Goal: Task Accomplishment & Management: Manage account settings

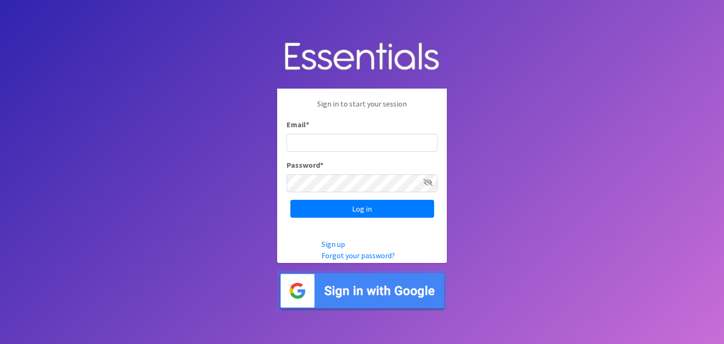
type input "shona.foster@athensareadiapers.com"
click at [368, 288] on img at bounding box center [362, 290] width 170 height 41
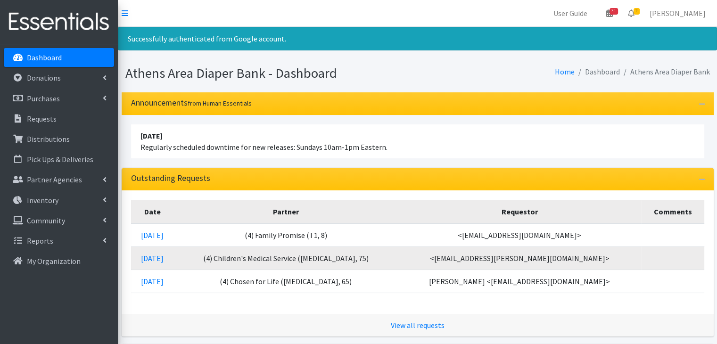
click at [67, 58] on link "Dashboard" at bounding box center [59, 57] width 110 height 19
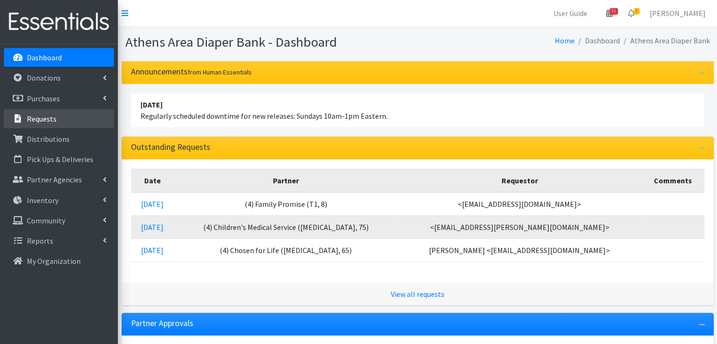
click at [47, 118] on p "Requests" at bounding box center [42, 118] width 30 height 9
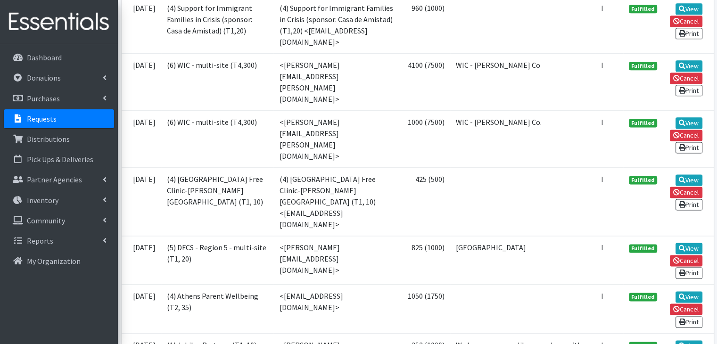
scroll to position [1225, 0]
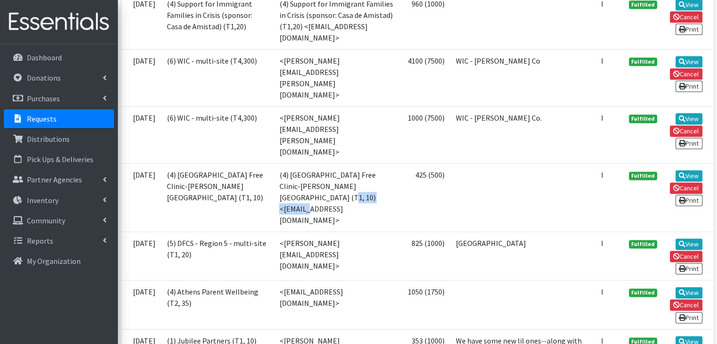
drag, startPoint x: 319, startPoint y: 116, endPoint x: 381, endPoint y: 114, distance: 61.8
click at [381, 163] on td "(4) Athens Free Clinic-Clarke Middle Health Center (T1, 10) <jenbrown@uga.edu>" at bounding box center [336, 197] width 126 height 68
click at [379, 163] on td "(4) Athens Free Clinic-Clarke Middle Health Center (T1, 10) <jenbrown@uga.edu>" at bounding box center [336, 197] width 126 height 68
drag, startPoint x: 379, startPoint y: 115, endPoint x: 319, endPoint y: 115, distance: 59.8
click at [319, 163] on td "(4) Athens Free Clinic-Clarke Middle Health Center (T1, 10) <jenbrown@uga.edu>" at bounding box center [336, 197] width 126 height 68
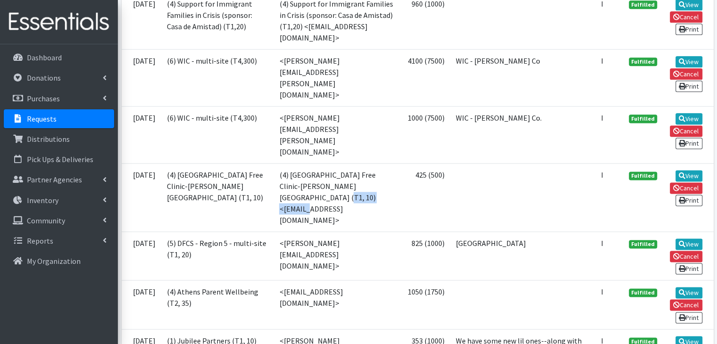
copy td "[EMAIL_ADDRESS][DOMAIN_NAME]"
click at [686, 170] on link "View" at bounding box center [688, 175] width 27 height 11
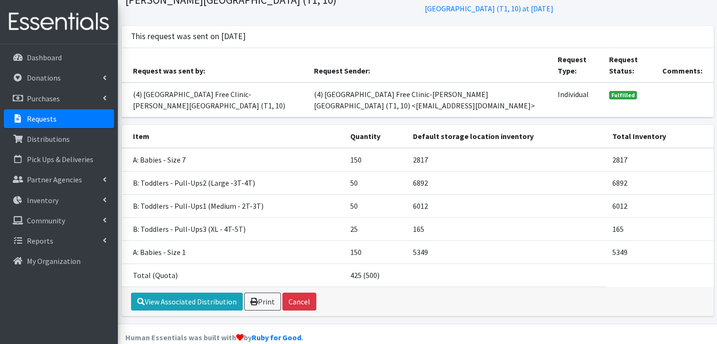
scroll to position [73, 0]
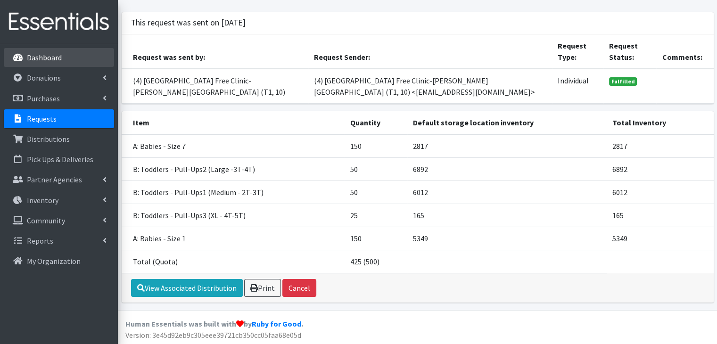
click at [49, 59] on p "Dashboard" at bounding box center [44, 57] width 35 height 9
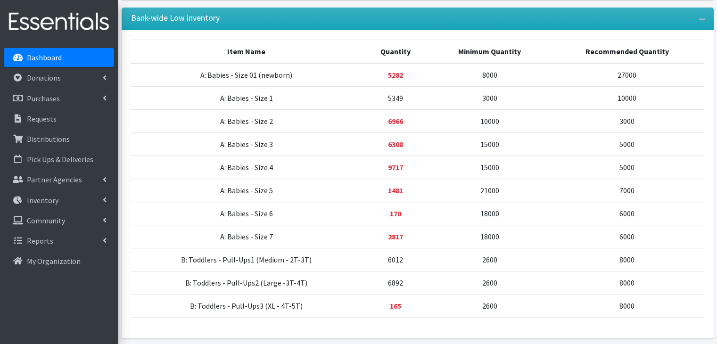
scroll to position [412, 0]
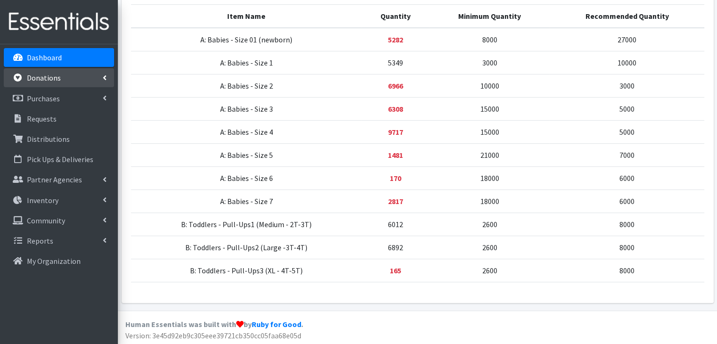
click at [52, 81] on p "Donations" at bounding box center [44, 77] width 34 height 9
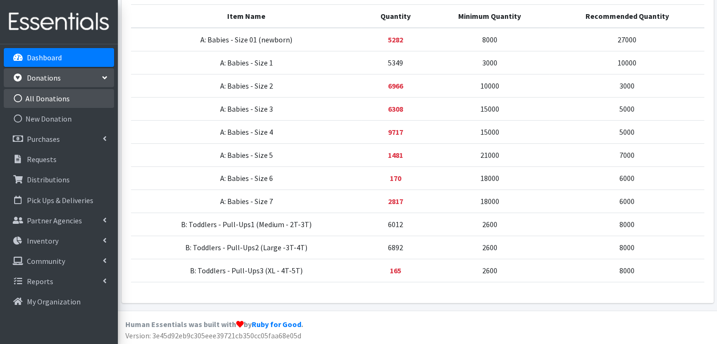
click at [57, 99] on link "All Donations" at bounding box center [59, 98] width 110 height 19
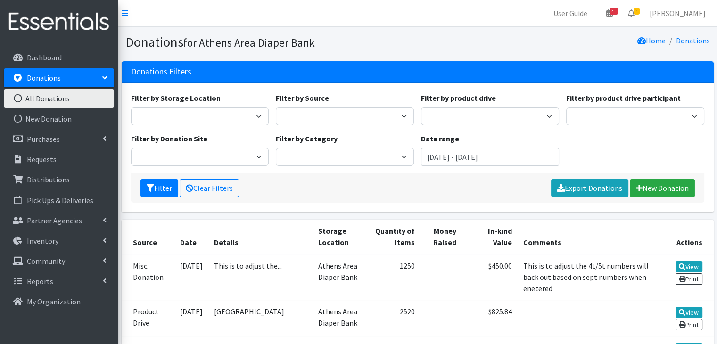
scroll to position [47, 0]
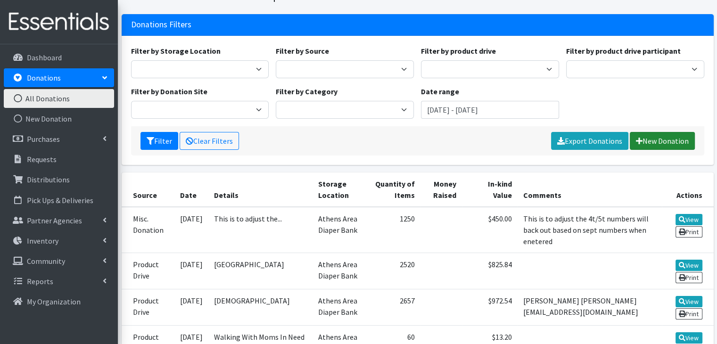
click at [677, 137] on link "New Donation" at bounding box center [662, 141] width 65 height 18
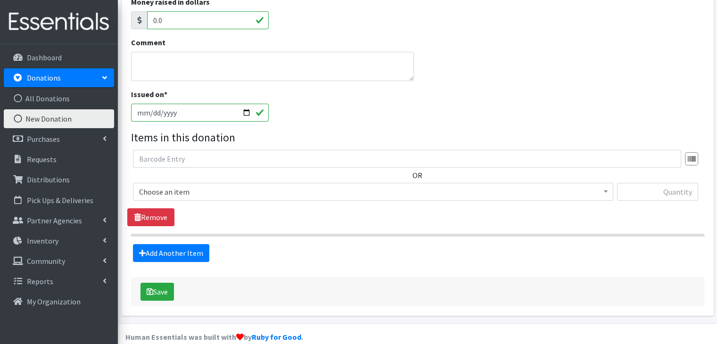
scroll to position [169, 0]
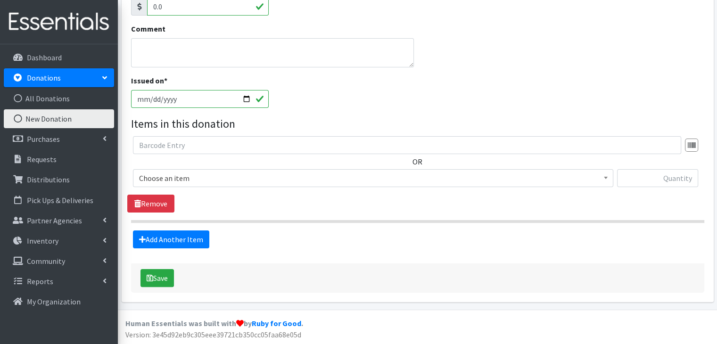
click at [286, 179] on span "Choose an item" at bounding box center [373, 178] width 468 height 13
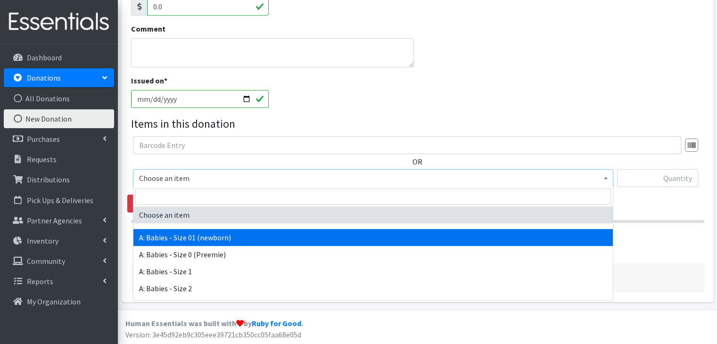
select select "5610"
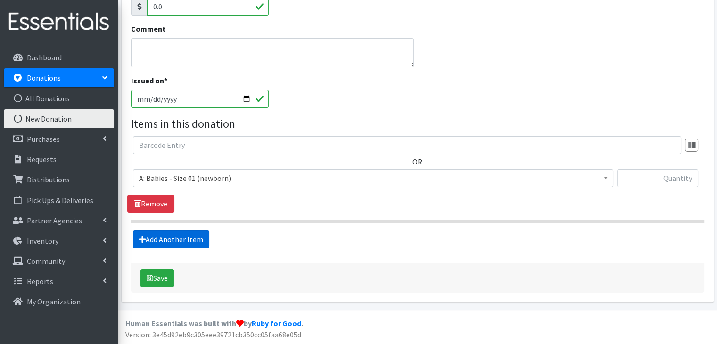
click at [174, 242] on link "Add Another Item" at bounding box center [171, 239] width 76 height 18
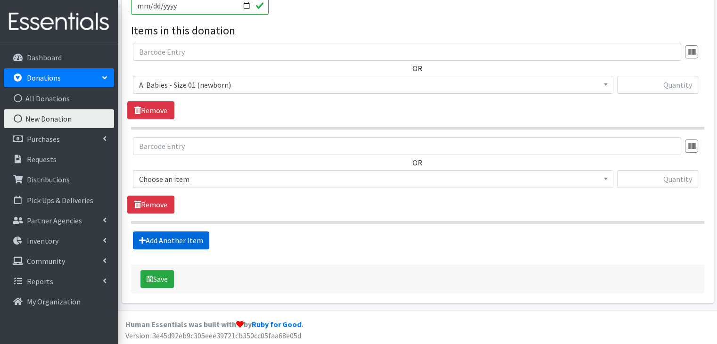
scroll to position [263, 0]
click at [248, 180] on span "Choose an item" at bounding box center [373, 178] width 468 height 13
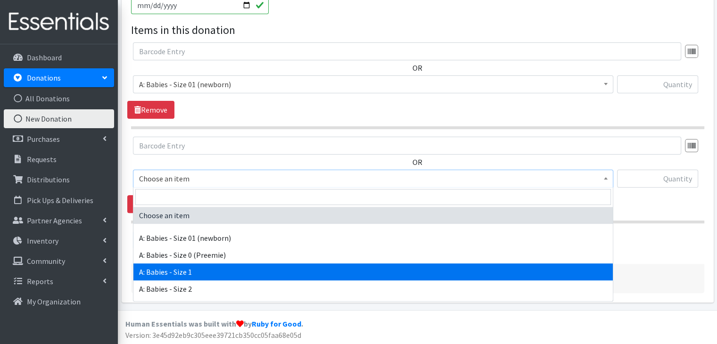
select select "5611"
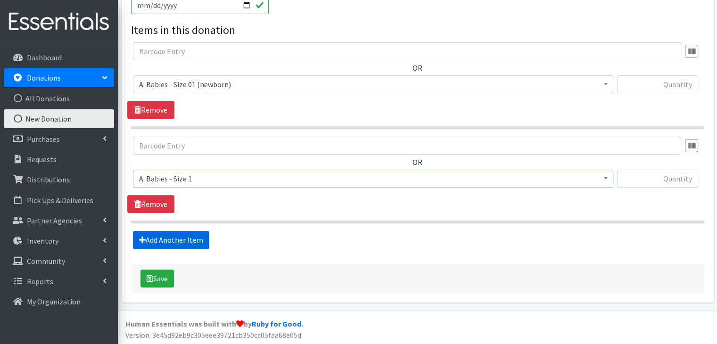
click at [192, 239] on link "Add Another Item" at bounding box center [171, 240] width 76 height 18
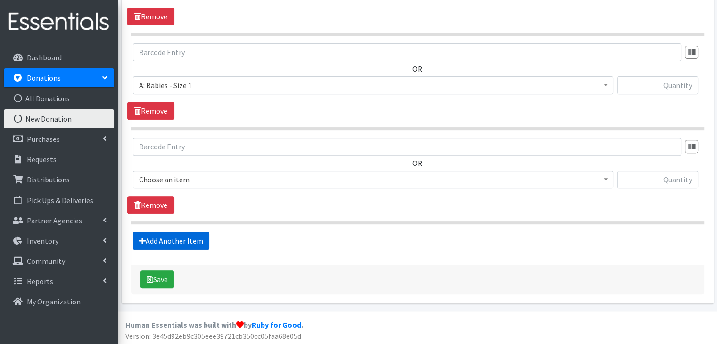
scroll to position [357, 0]
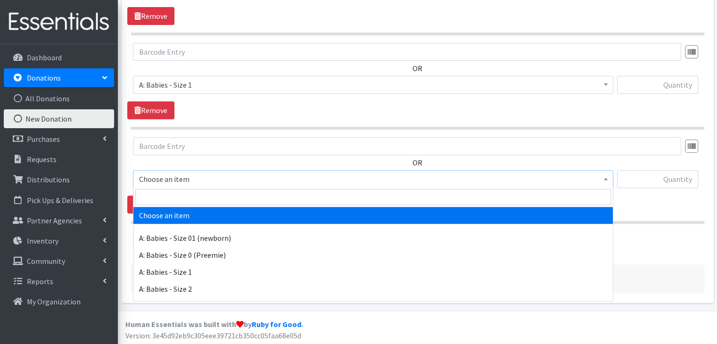
click at [254, 181] on span "Choose an item" at bounding box center [373, 178] width 468 height 13
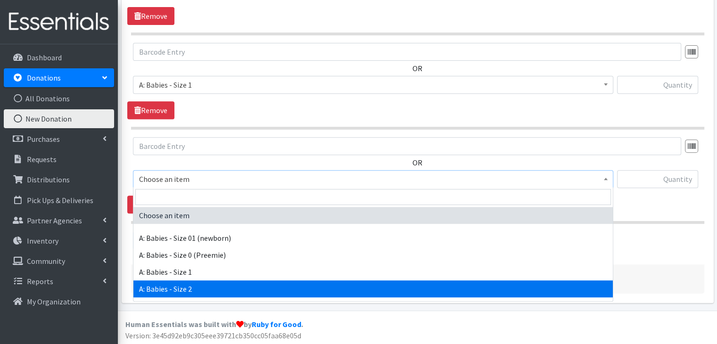
select select "5612"
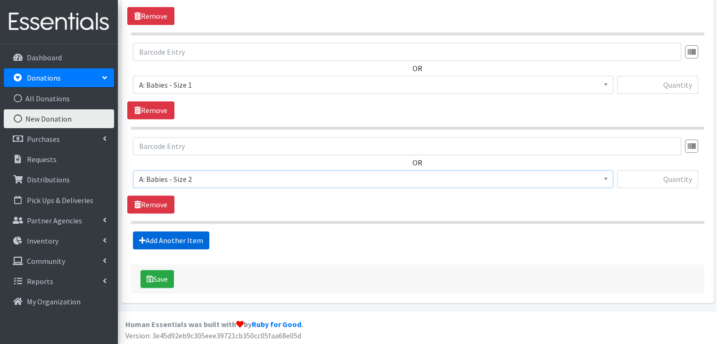
click at [189, 241] on link "Add Another Item" at bounding box center [171, 240] width 76 height 18
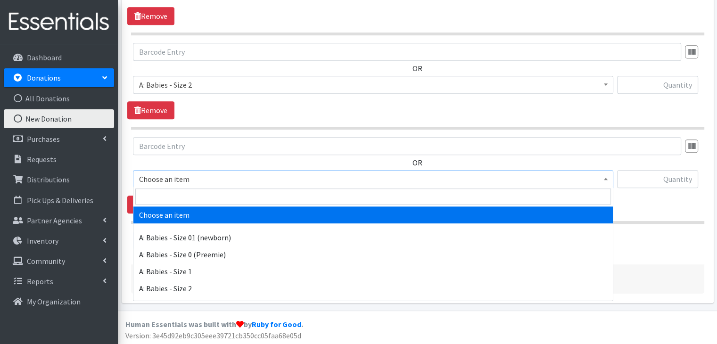
click at [222, 179] on span "Choose an item" at bounding box center [373, 178] width 468 height 13
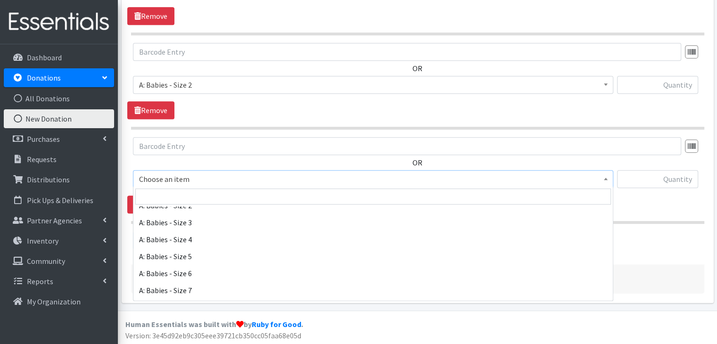
scroll to position [94, 0]
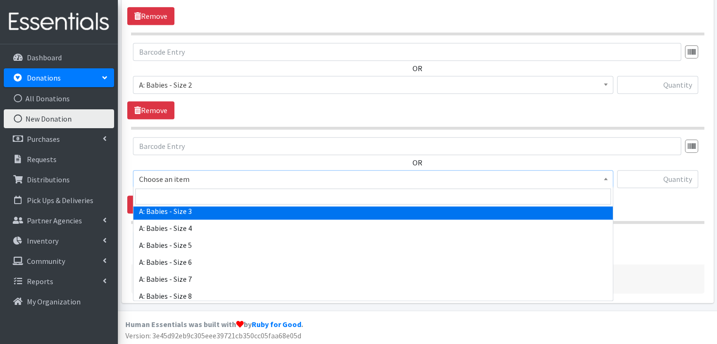
select select "5613"
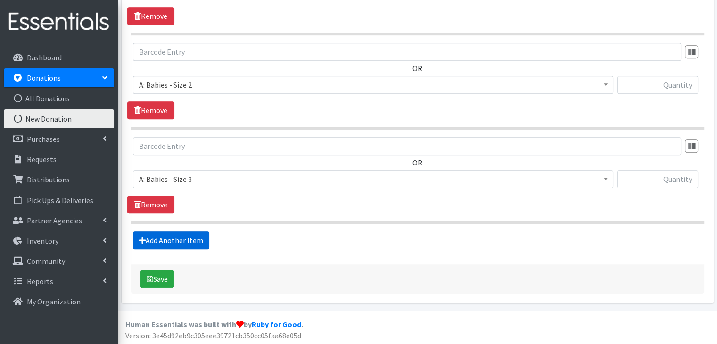
click at [185, 233] on link "Add Another Item" at bounding box center [171, 240] width 76 height 18
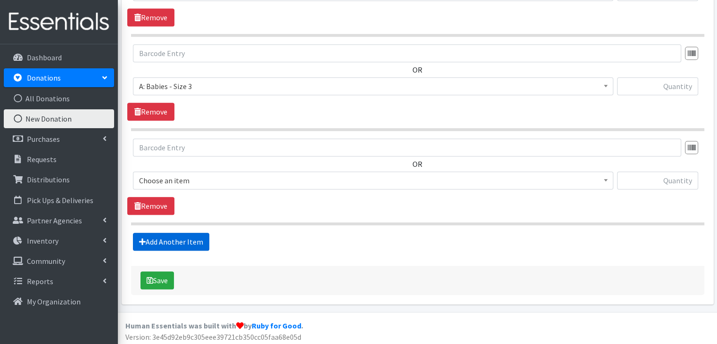
scroll to position [545, 0]
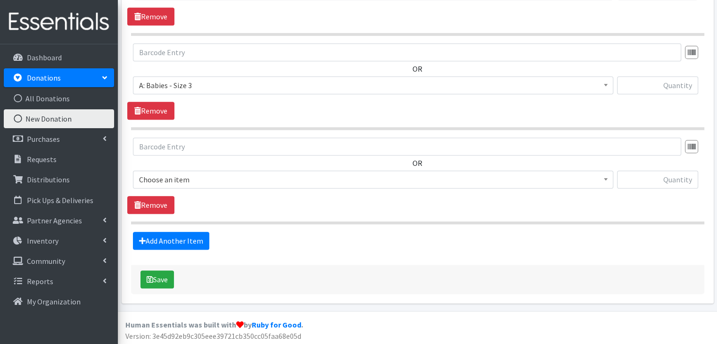
click at [216, 177] on span "Choose an item" at bounding box center [373, 179] width 468 height 13
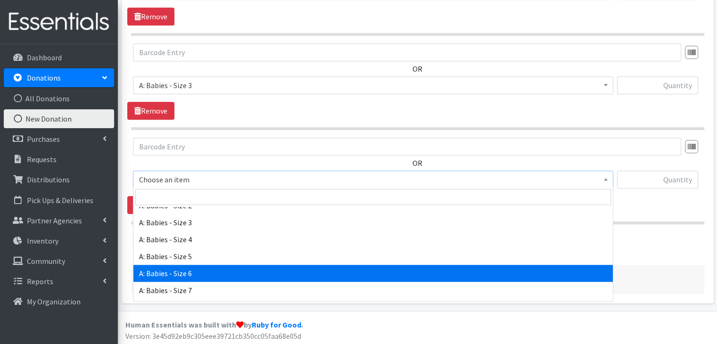
scroll to position [94, 0]
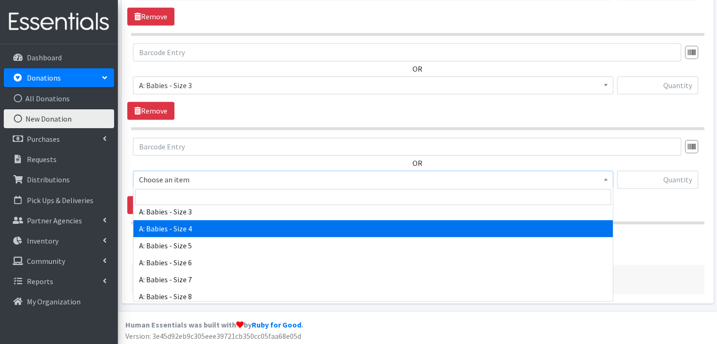
select select "5614"
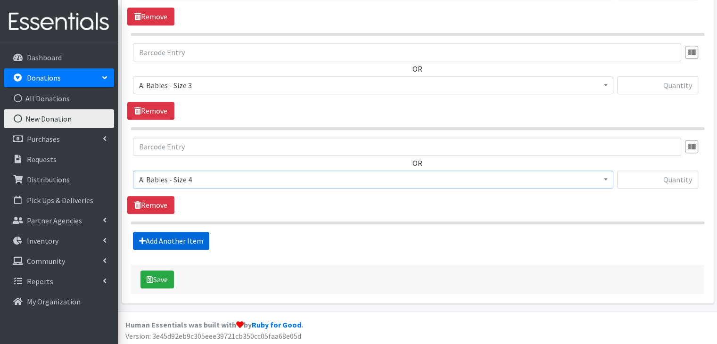
click at [201, 237] on link "Add Another Item" at bounding box center [171, 241] width 76 height 18
click at [211, 173] on span "Choose an item" at bounding box center [373, 179] width 468 height 13
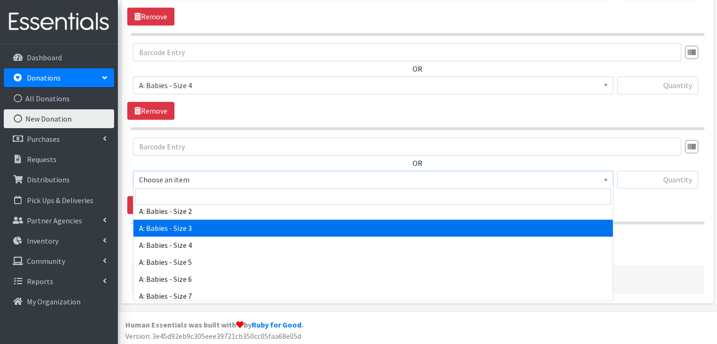
scroll to position [94, 0]
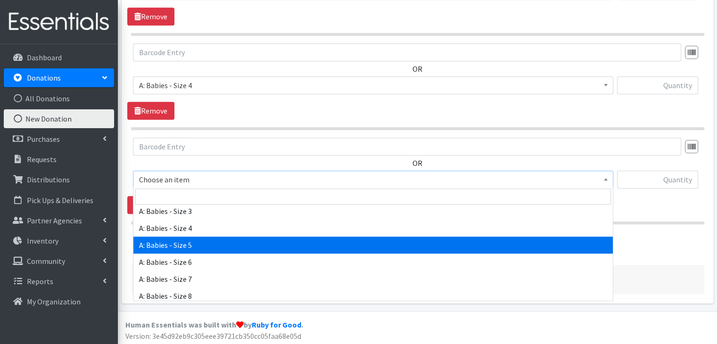
select select "5616"
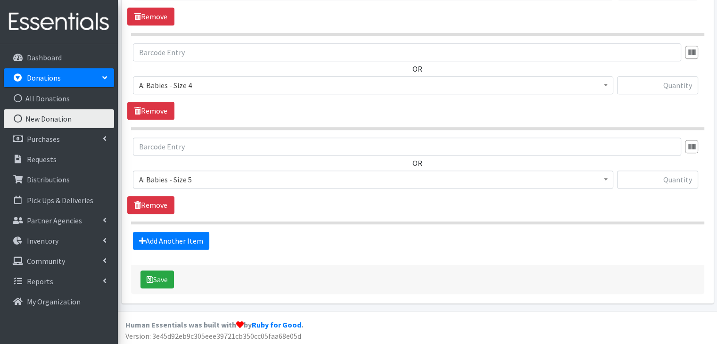
click at [270, 206] on div "OR Choose an item A: Babies - Size 01 (newborn) A: Babies - Size 0 (Preemie) A:…" at bounding box center [417, 176] width 580 height 76
click at [191, 232] on link "Add Another Item" at bounding box center [171, 241] width 76 height 18
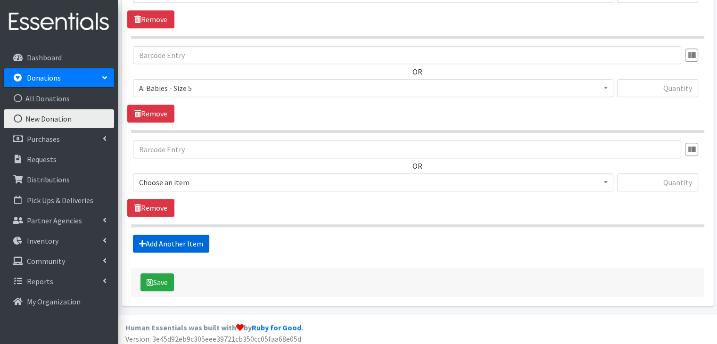
scroll to position [733, 0]
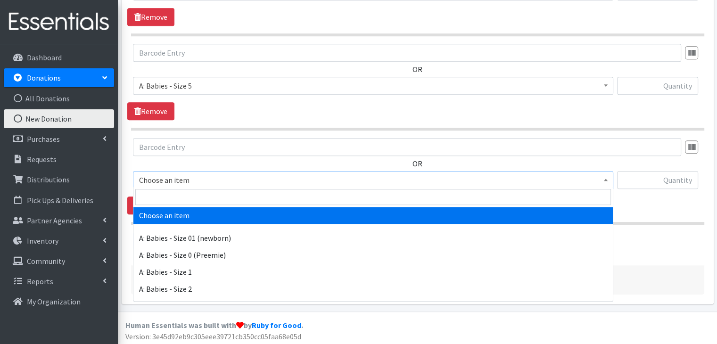
click at [240, 174] on span "Choose an item" at bounding box center [373, 179] width 468 height 13
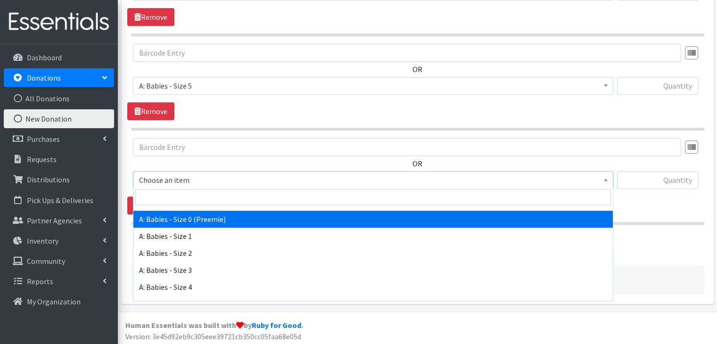
scroll to position [94, 0]
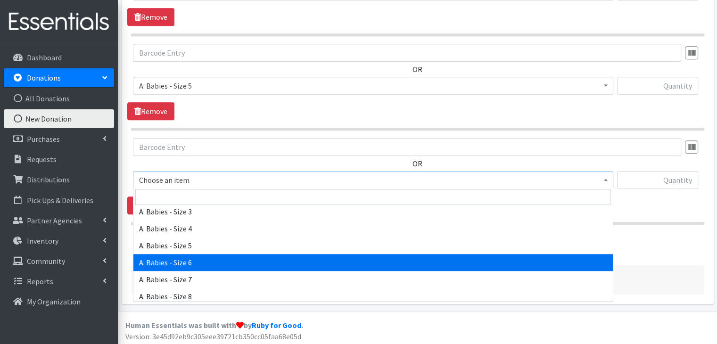
select select "5617"
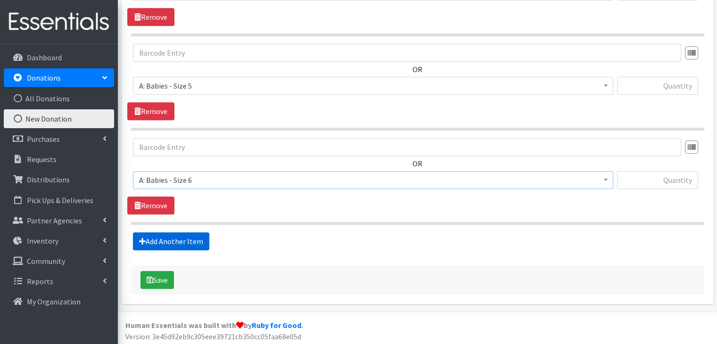
click at [197, 236] on link "Add Another Item" at bounding box center [171, 241] width 76 height 18
click at [221, 178] on span "Choose an item" at bounding box center [373, 179] width 468 height 13
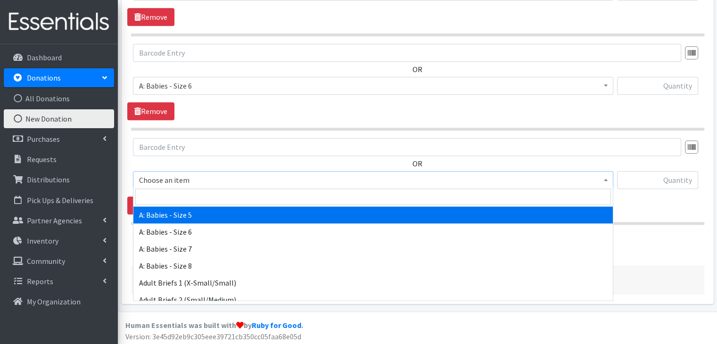
scroll to position [141, 0]
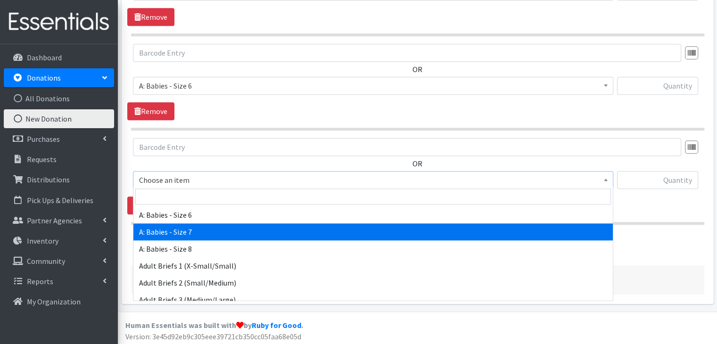
select select "8888"
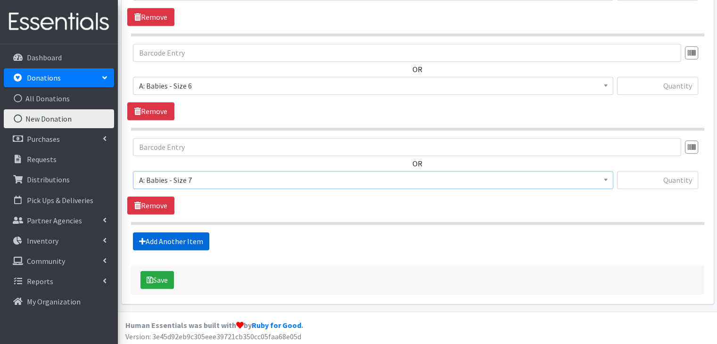
click at [190, 236] on link "Add Another Item" at bounding box center [171, 241] width 76 height 18
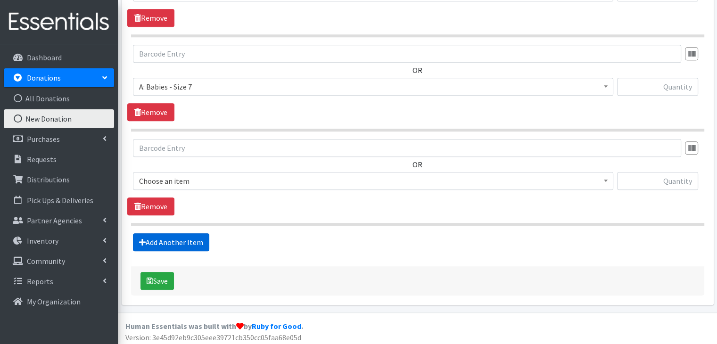
scroll to position [921, 0]
click at [224, 180] on span "Choose an item" at bounding box center [373, 180] width 468 height 13
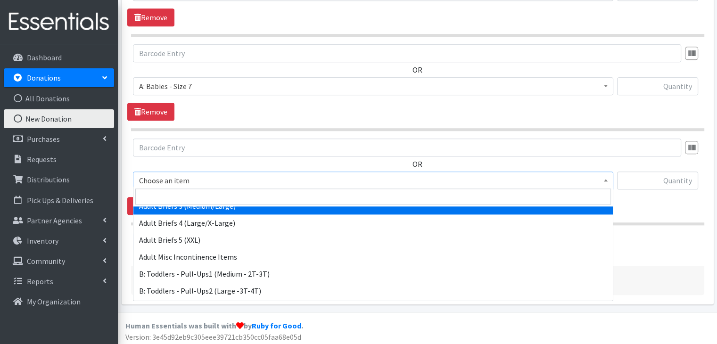
scroll to position [236, 0]
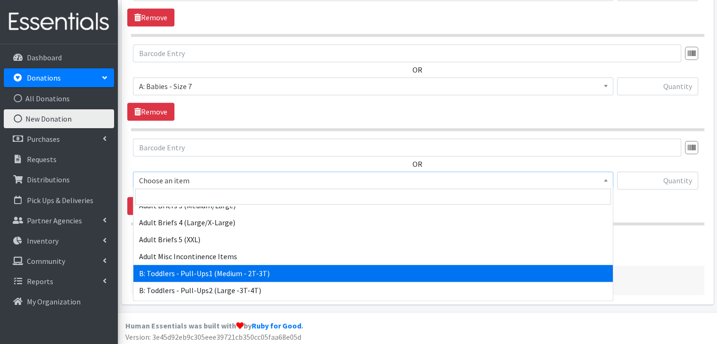
select select "5597"
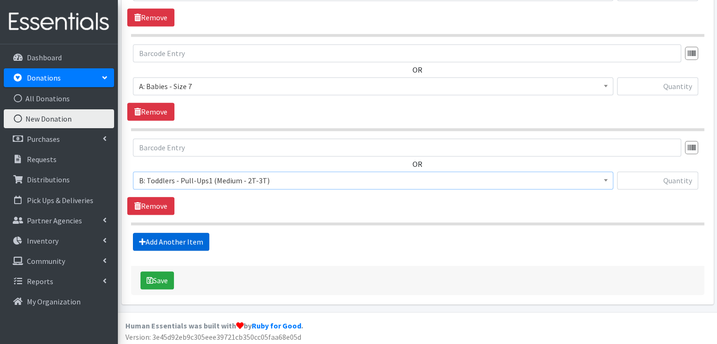
click at [205, 233] on link "Add Another Item" at bounding box center [171, 242] width 76 height 18
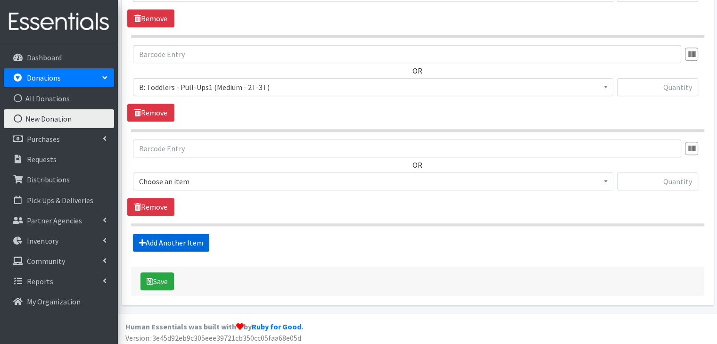
scroll to position [1014, 0]
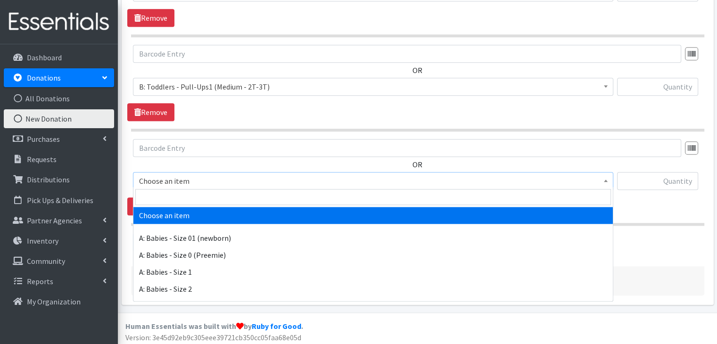
click at [267, 183] on span "Choose an item" at bounding box center [373, 180] width 468 height 13
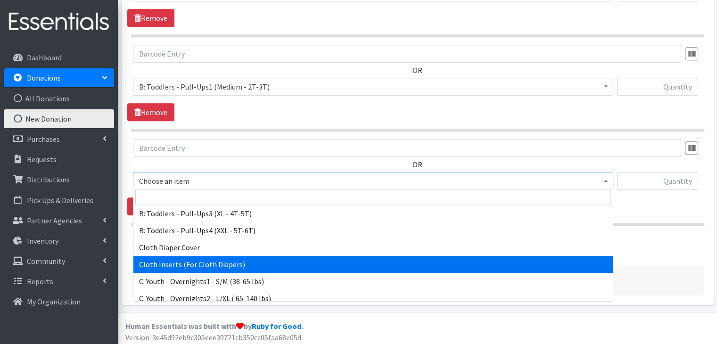
scroll to position [377, 0]
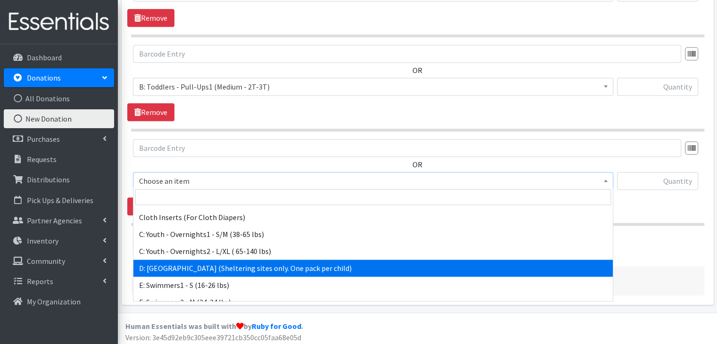
select select "5604"
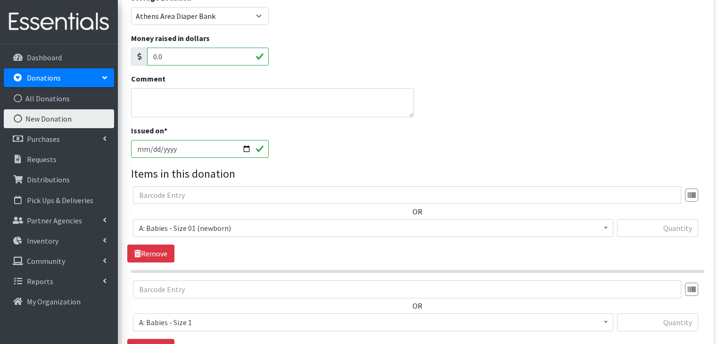
scroll to position [0, 0]
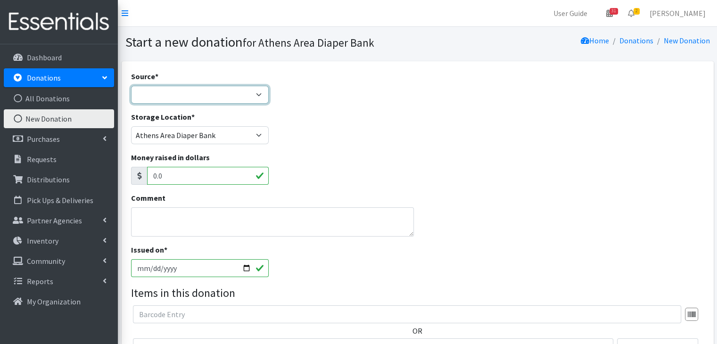
click at [240, 93] on select "Product Drive Manufacturer Donation Site Misc. Donation" at bounding box center [200, 95] width 138 height 18
select select "Product Drive"
click at [131, 86] on select "Product Drive Manufacturer Donation Site Misc. Donation" at bounding box center [200, 95] width 138 height 18
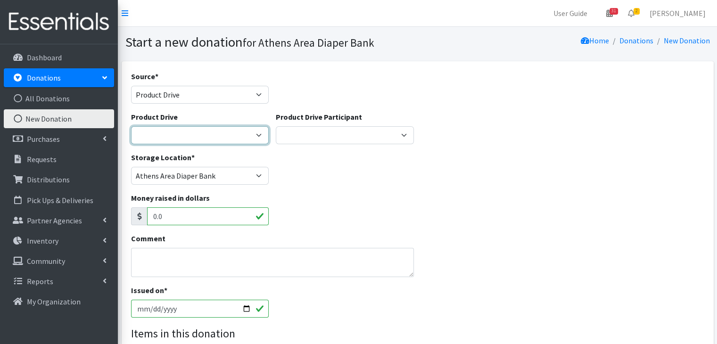
click at [215, 136] on select "ACAD Preschool Alstory & Bird Apple Tree Prep Arrow Preschool Ashford Aesthtics…" at bounding box center [200, 135] width 138 height 18
select select "2588"
click at [131, 126] on select "ACAD Preschool Alstory & Bird Apple Tree Prep Arrow Preschool Ashford Aesthtics…" at bounding box center [200, 135] width 138 height 18
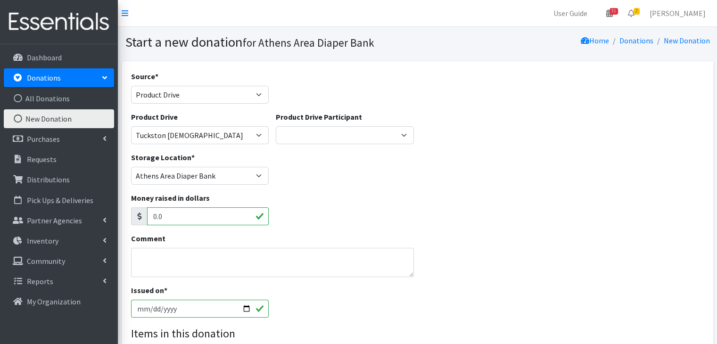
click at [289, 183] on div "Storage Location * Athens Area Diaper Bank Brightpaths - Athens FC-CIS Neighbor…" at bounding box center [417, 172] width 580 height 41
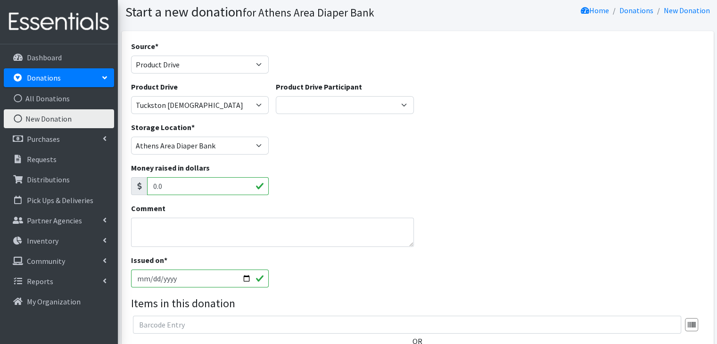
scroll to position [47, 0]
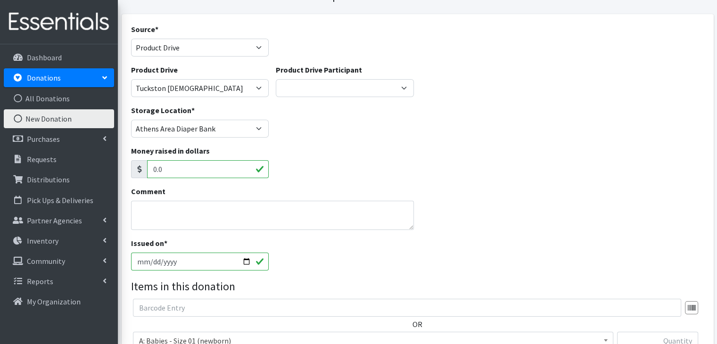
click at [245, 261] on input "2025-10-02" at bounding box center [200, 262] width 138 height 18
type input "2025-09-21"
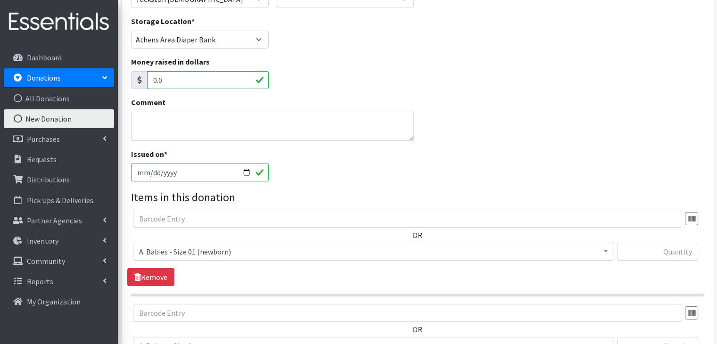
scroll to position [141, 0]
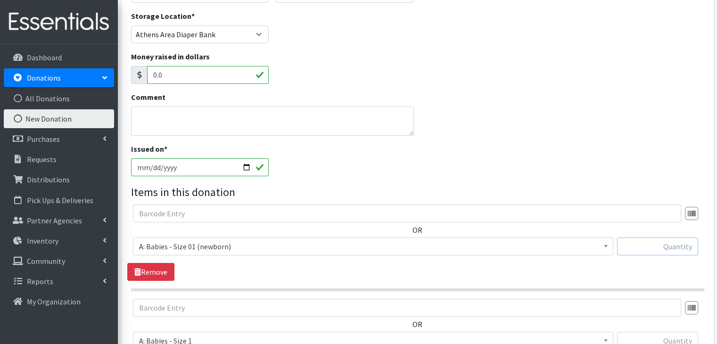
click at [635, 246] on input "text" at bounding box center [657, 246] width 81 height 18
type input "73"
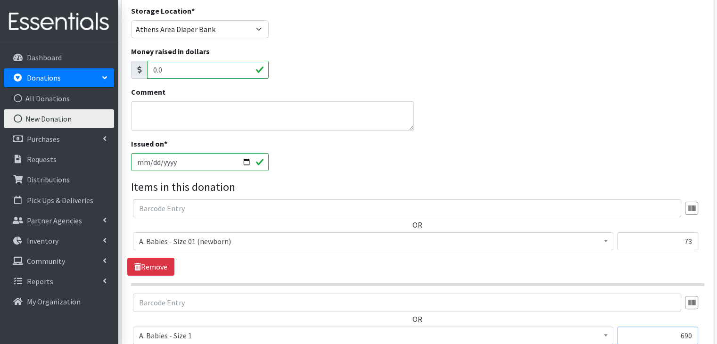
type input "690"
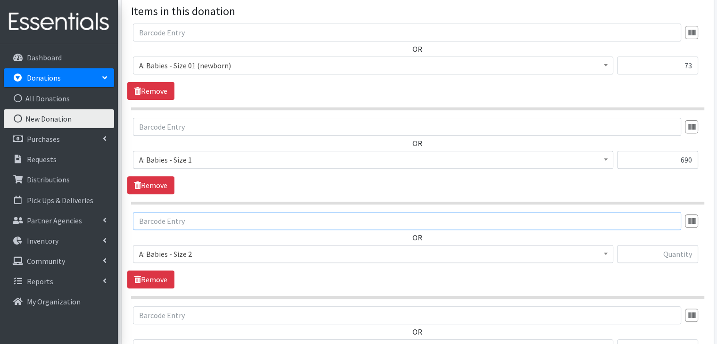
scroll to position [335, 0]
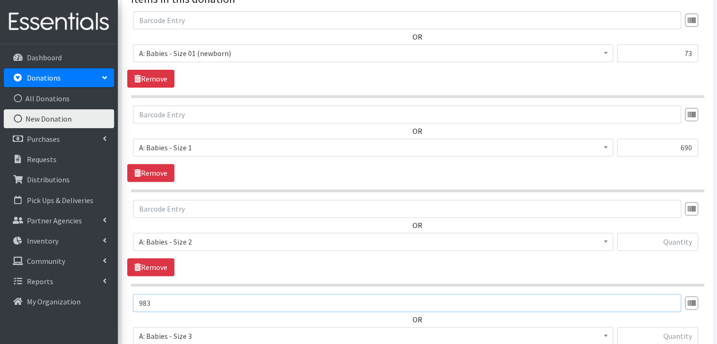
type input "983"
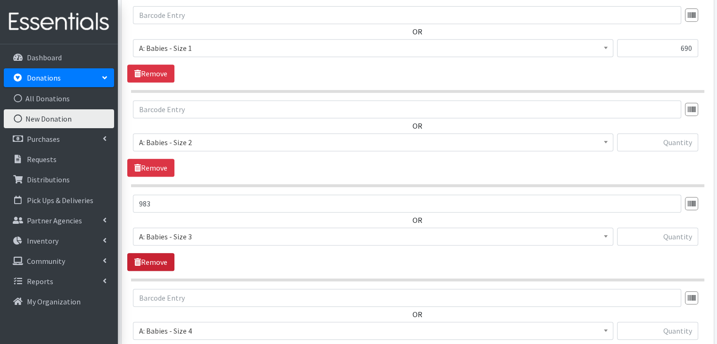
scroll to position [428, 0]
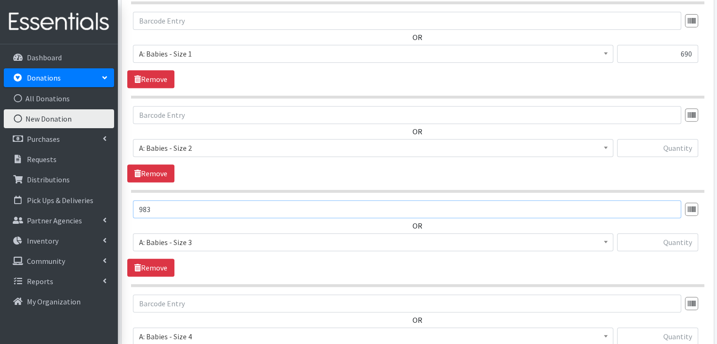
drag, startPoint x: 177, startPoint y: 206, endPoint x: 128, endPoint y: 210, distance: 48.7
click at [128, 210] on div "983 OR Choose an item A: Babies - Size 01 (newborn) A: Babies - Size 0 (Preemie…" at bounding box center [417, 229] width 580 height 58
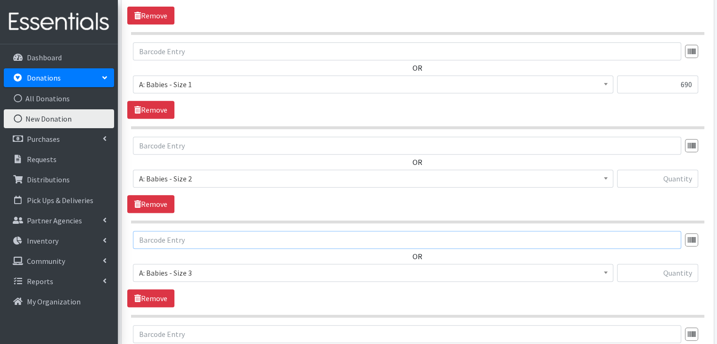
scroll to position [334, 0]
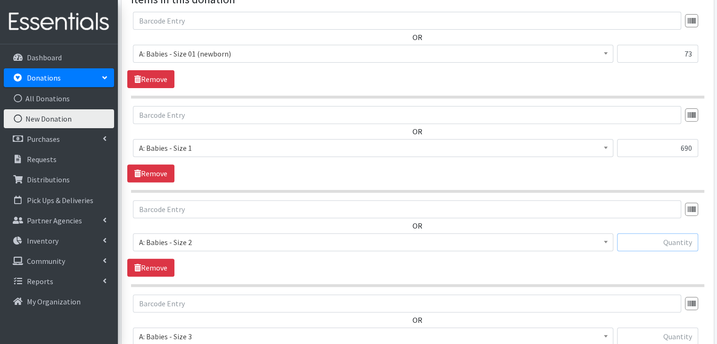
click at [661, 239] on input "text" at bounding box center [657, 242] width 81 height 18
type input "9"
type input "519"
type input "983"
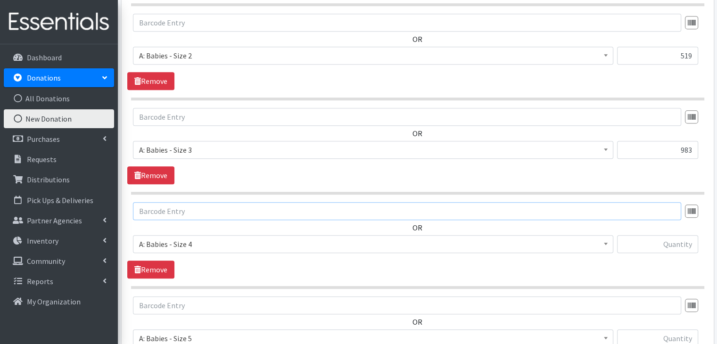
scroll to position [523, 0]
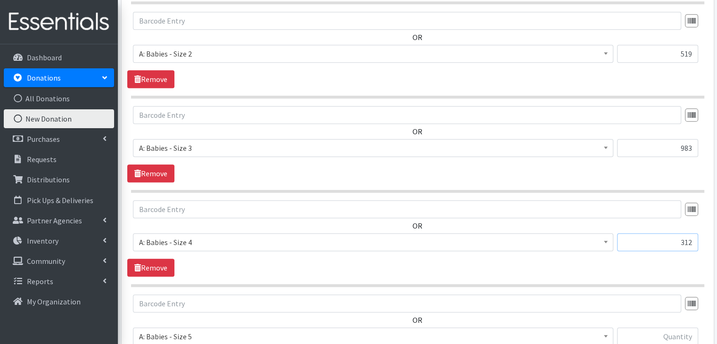
type input "312"
type input "145"
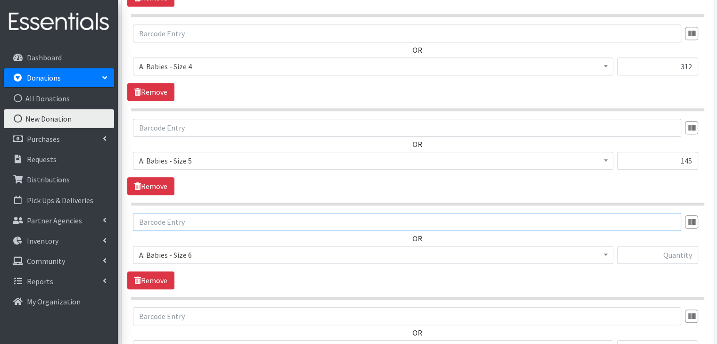
scroll to position [711, 0]
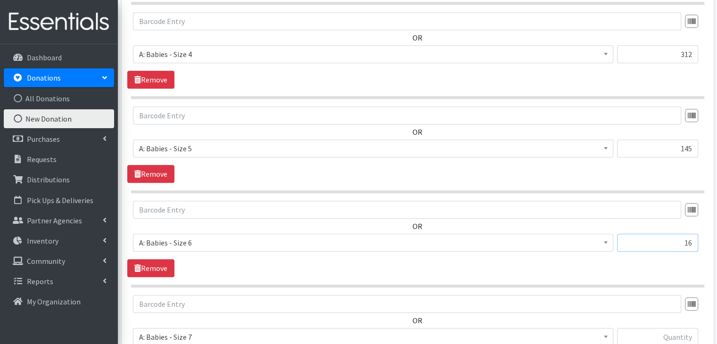
type input "16"
type input "91"
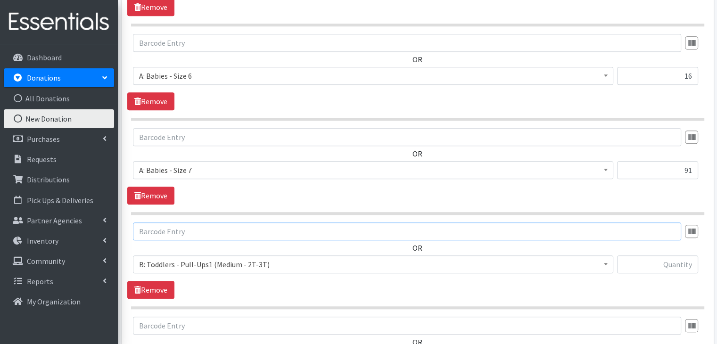
scroll to position [899, 0]
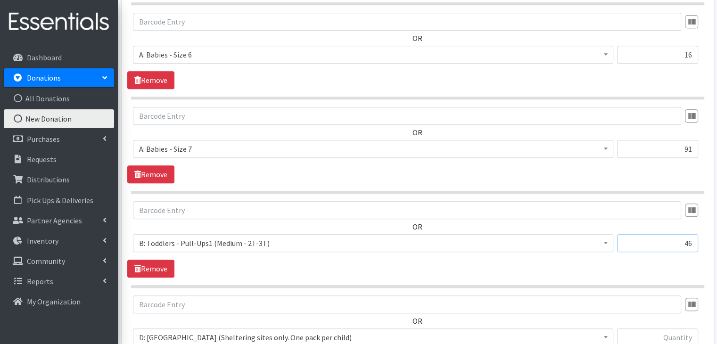
type input "46"
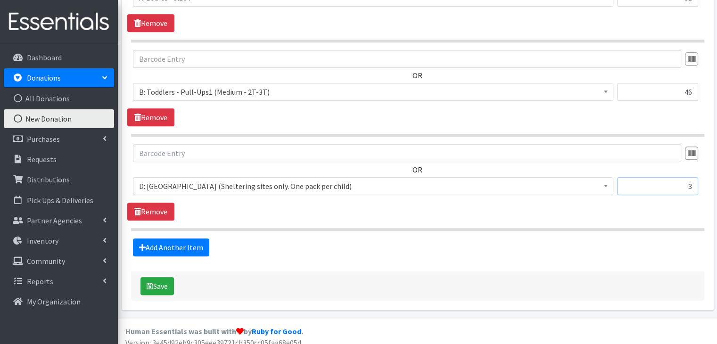
scroll to position [1055, 0]
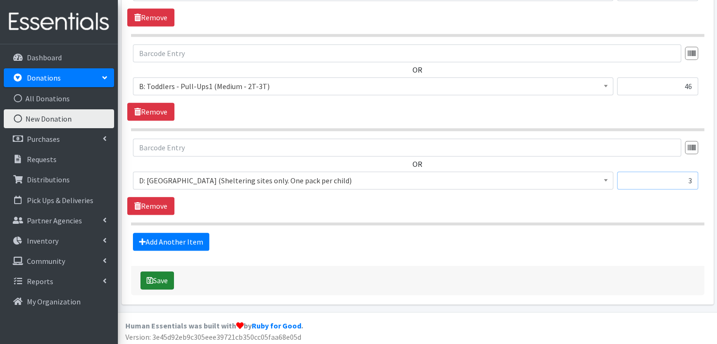
type input "3"
click at [158, 276] on button "Save" at bounding box center [156, 280] width 33 height 18
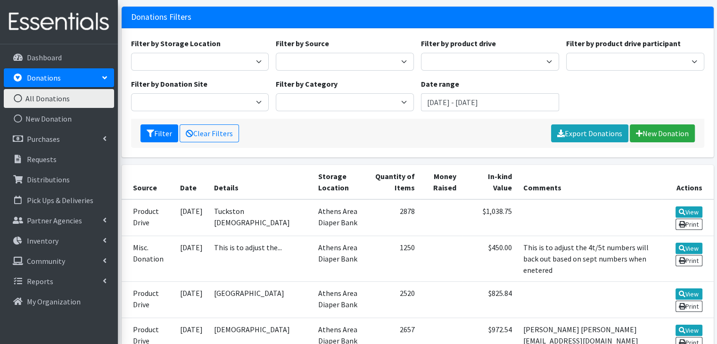
scroll to position [94, 0]
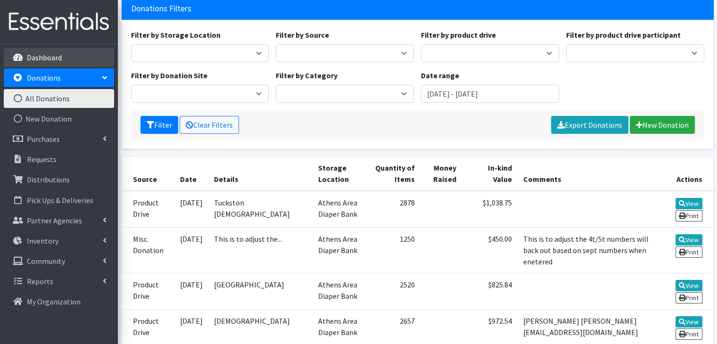
click at [58, 60] on p "Dashboard" at bounding box center [44, 57] width 35 height 9
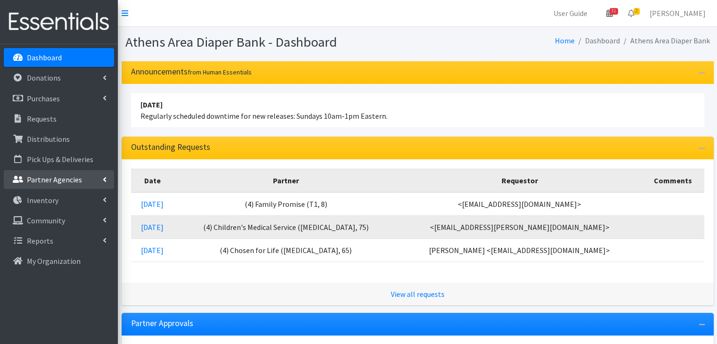
click at [55, 180] on p "Partner Agencies" at bounding box center [54, 179] width 55 height 9
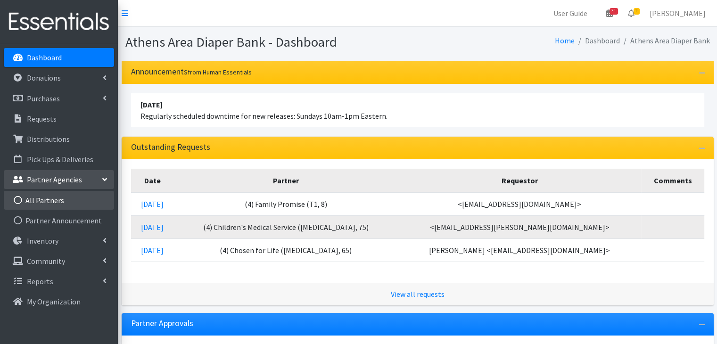
click at [55, 198] on link "All Partners" at bounding box center [59, 200] width 110 height 19
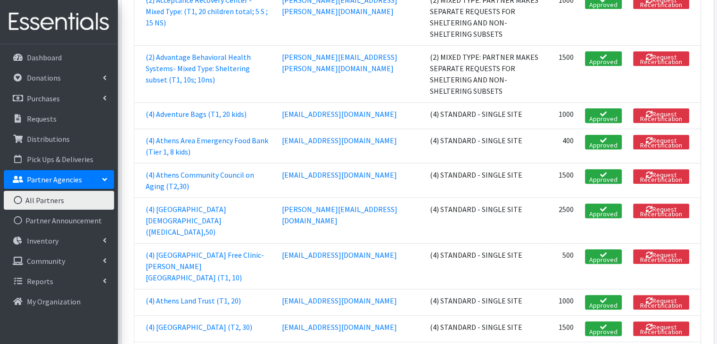
scroll to position [471, 0]
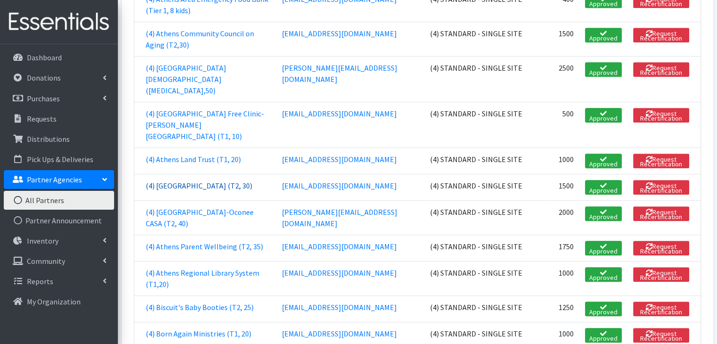
click at [190, 181] on link "(4) [GEOGRAPHIC_DATA] (T2, 30)" at bounding box center [199, 185] width 106 height 9
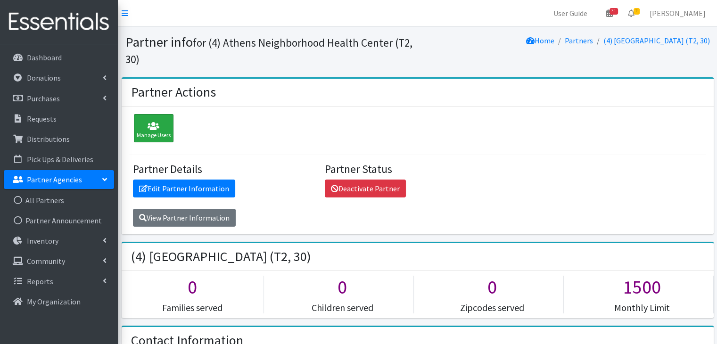
click at [154, 133] on div "Manage Users" at bounding box center [154, 128] width 40 height 28
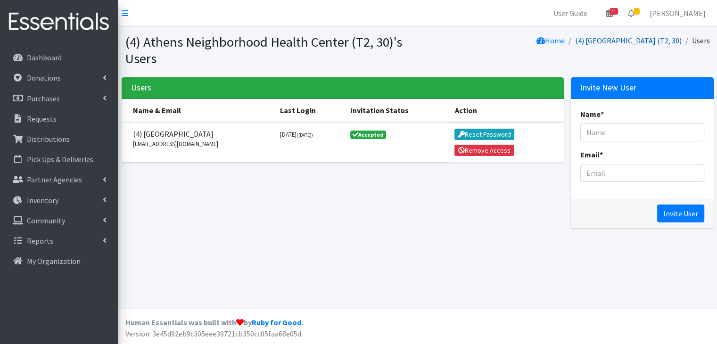
click at [609, 39] on link "(4) [GEOGRAPHIC_DATA] (T2, 30)" at bounding box center [628, 40] width 106 height 9
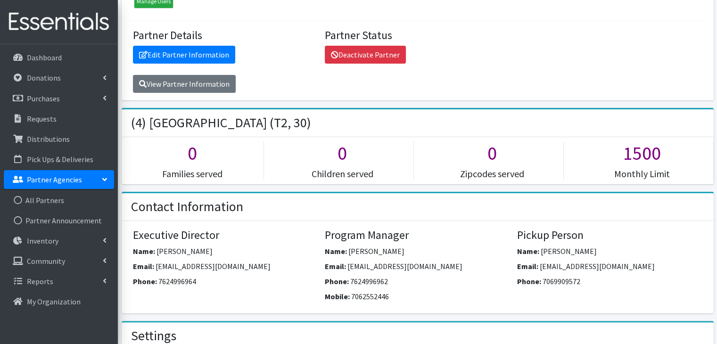
scroll to position [47, 0]
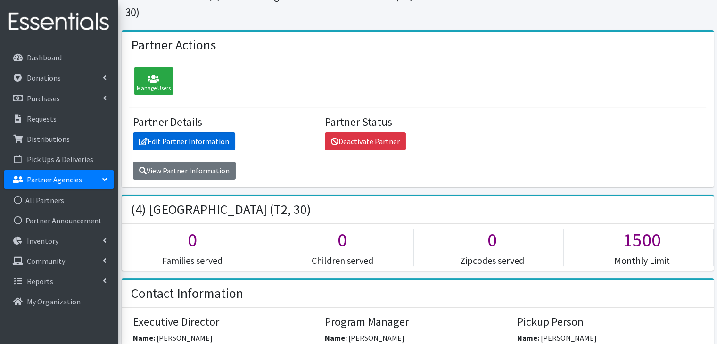
click at [211, 141] on link "Edit Partner Information" at bounding box center [184, 141] width 102 height 18
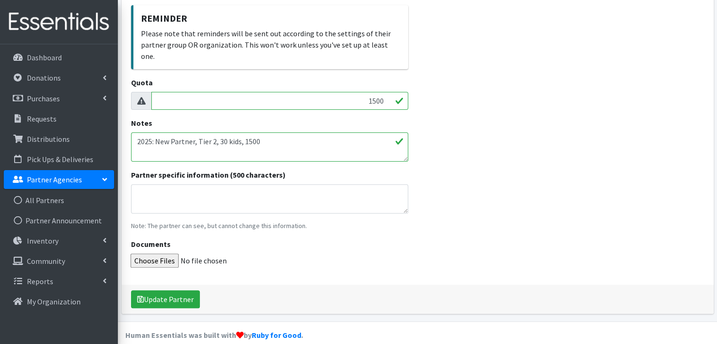
scroll to position [284, 0]
click at [169, 290] on button "Update Partner" at bounding box center [165, 299] width 69 height 18
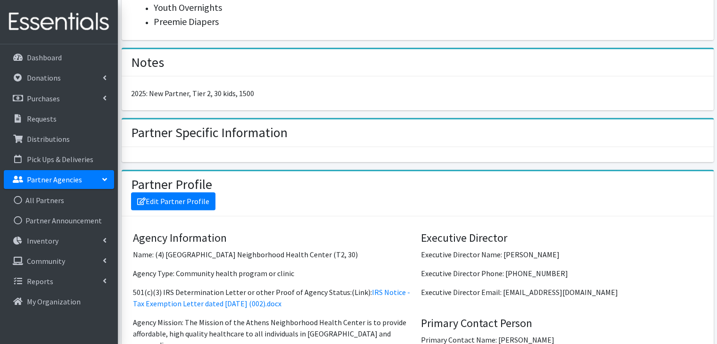
scroll to position [623, 0]
click at [199, 200] on link "Edit Partner Profile" at bounding box center [173, 201] width 84 height 18
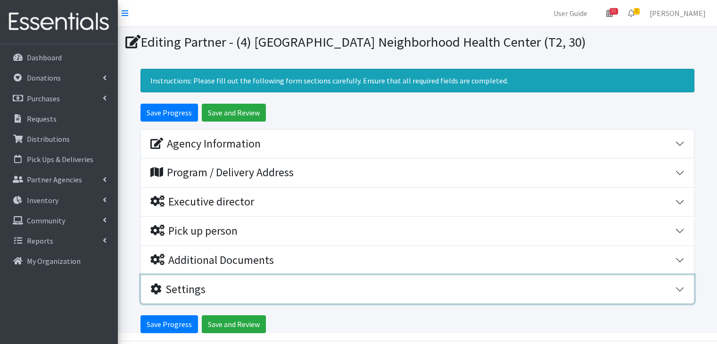
click at [239, 289] on div "Settings" at bounding box center [412, 290] width 524 height 14
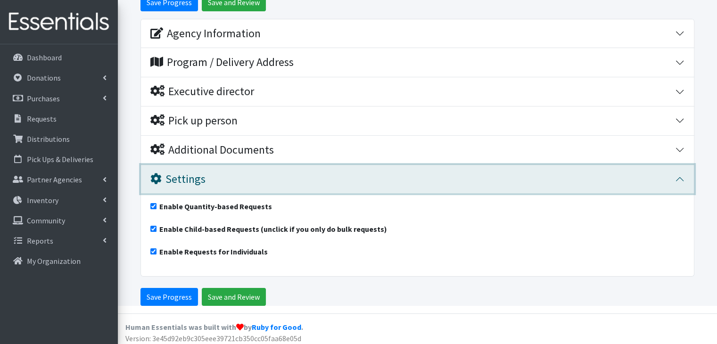
scroll to position [114, 0]
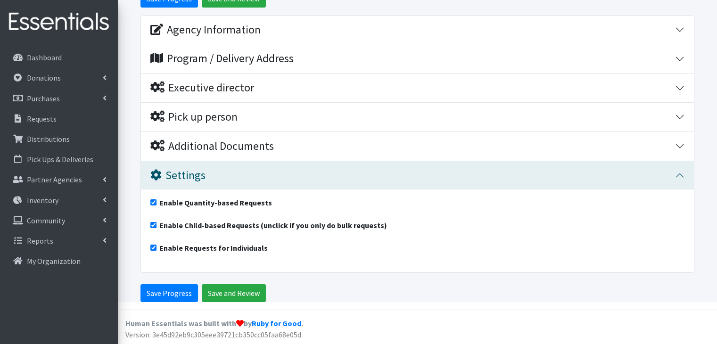
click at [155, 201] on input "Enable Quantity-based Requests" at bounding box center [153, 202] width 6 height 6
checkbox input "false"
click at [152, 223] on input "Enable Child-based Requests (unclick if you only do bulk requests)" at bounding box center [153, 225] width 6 height 6
checkbox input "false"
click at [229, 289] on input "Save and Review" at bounding box center [234, 293] width 64 height 18
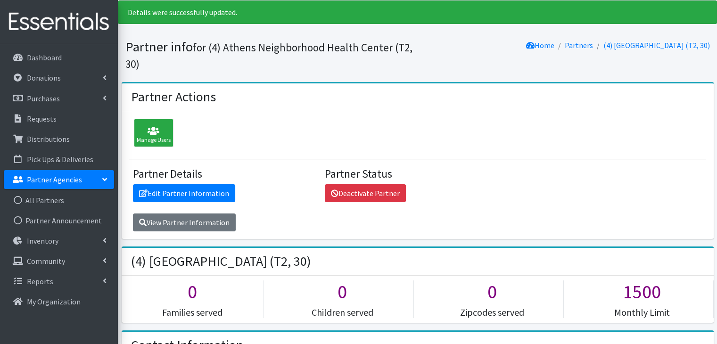
scroll to position [10, 0]
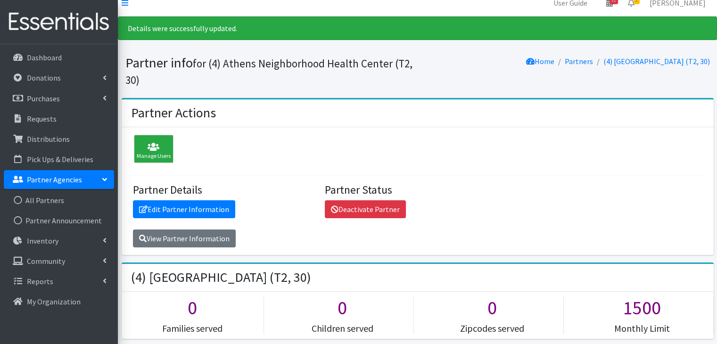
click at [76, 181] on p "Partner Agencies" at bounding box center [54, 179] width 55 height 9
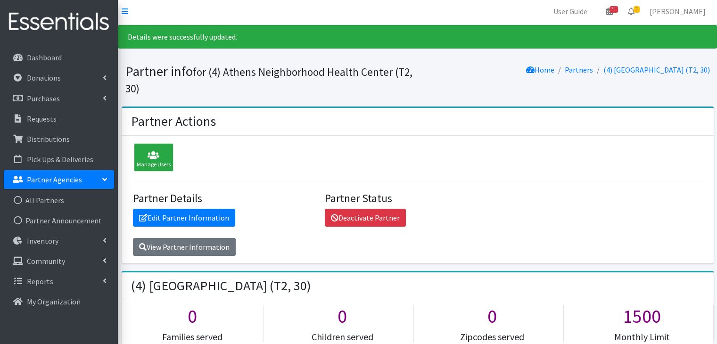
scroll to position [0, 0]
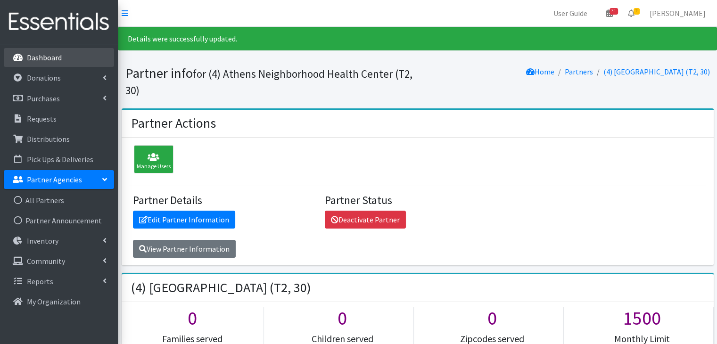
click at [52, 59] on p "Dashboard" at bounding box center [44, 57] width 35 height 9
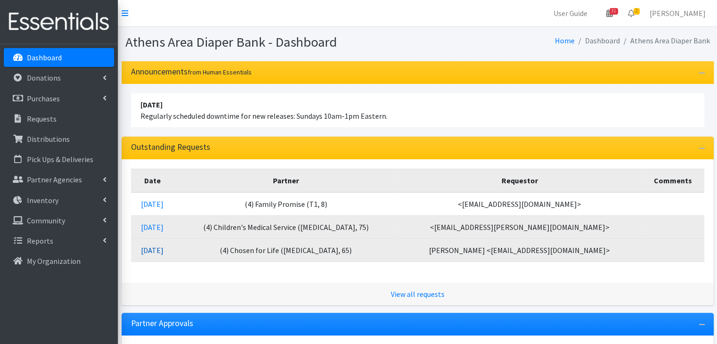
click at [164, 248] on link "[DATE]" at bounding box center [152, 249] width 23 height 9
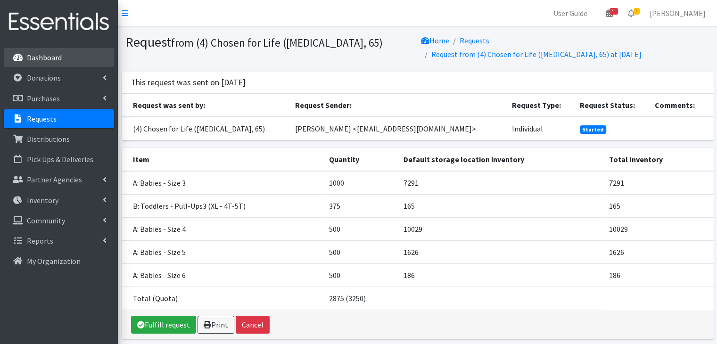
click at [50, 55] on p "Dashboard" at bounding box center [44, 57] width 35 height 9
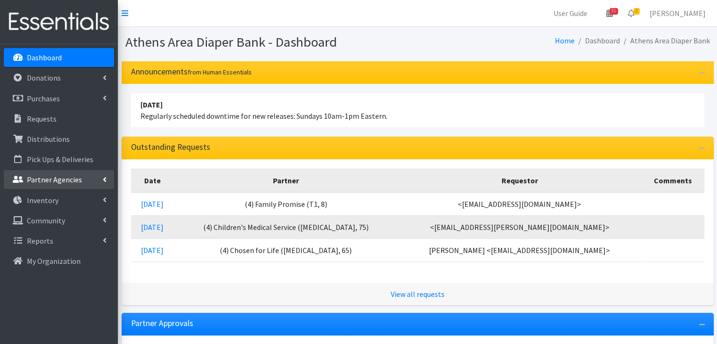
click at [55, 176] on p "Partner Agencies" at bounding box center [54, 179] width 55 height 9
click at [53, 185] on link "Partner Agencies" at bounding box center [59, 179] width 110 height 19
click at [53, 188] on link "Partner Agencies" at bounding box center [59, 179] width 110 height 19
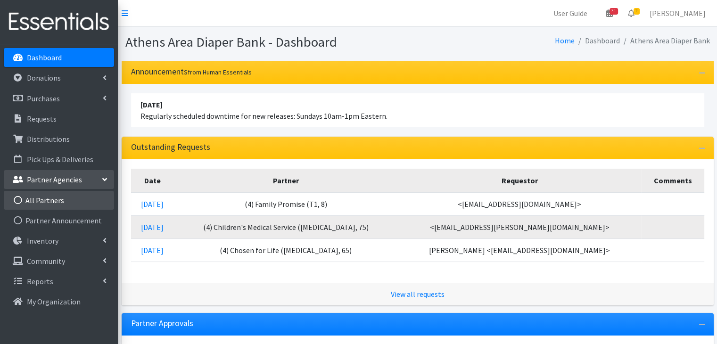
click at [47, 202] on link "All Partners" at bounding box center [59, 200] width 110 height 19
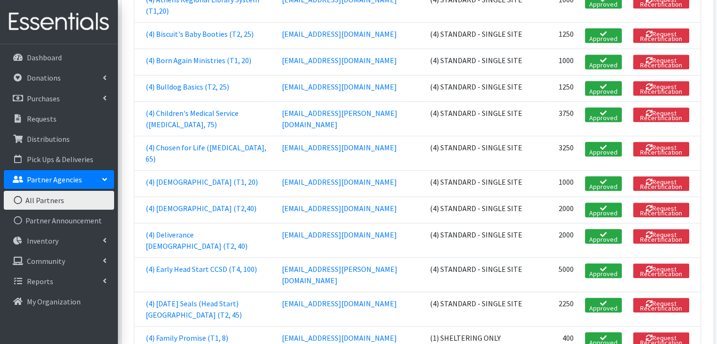
scroll to position [801, 0]
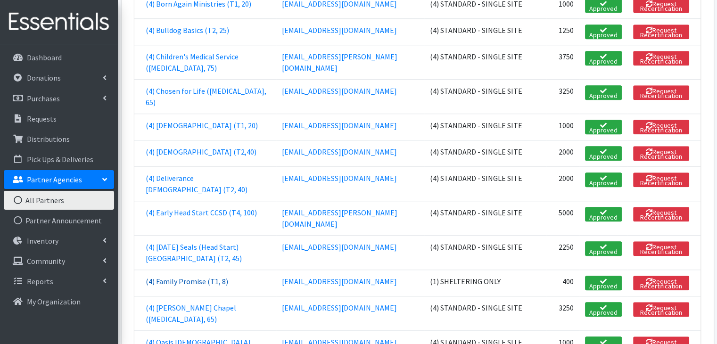
click at [192, 277] on link "(4) Family Promise (T1, 8)" at bounding box center [187, 281] width 82 height 9
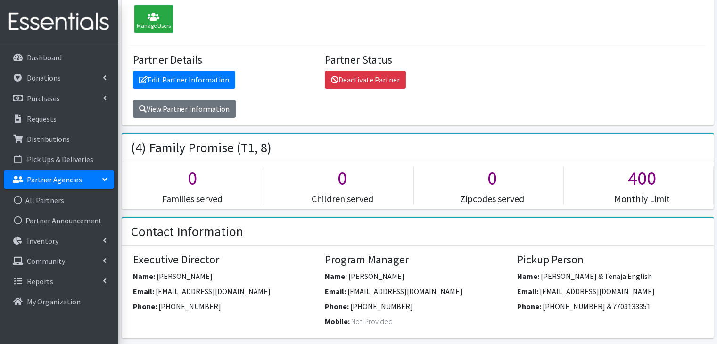
scroll to position [94, 0]
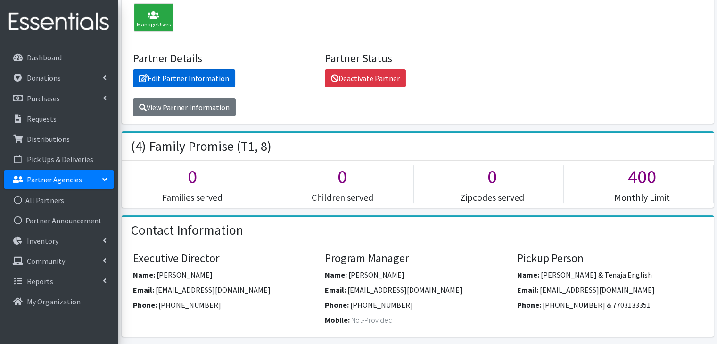
click at [215, 74] on link "Edit Partner Information" at bounding box center [184, 78] width 102 height 18
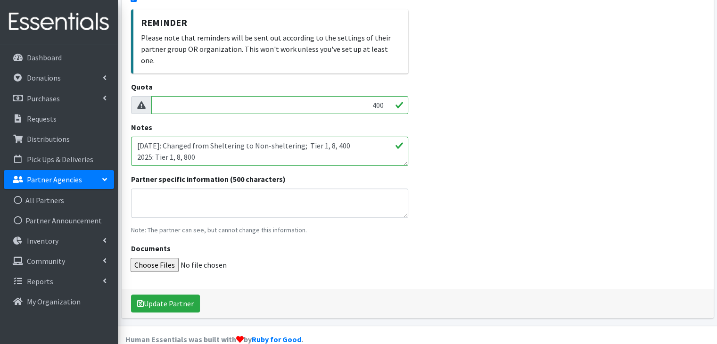
scroll to position [284, 0]
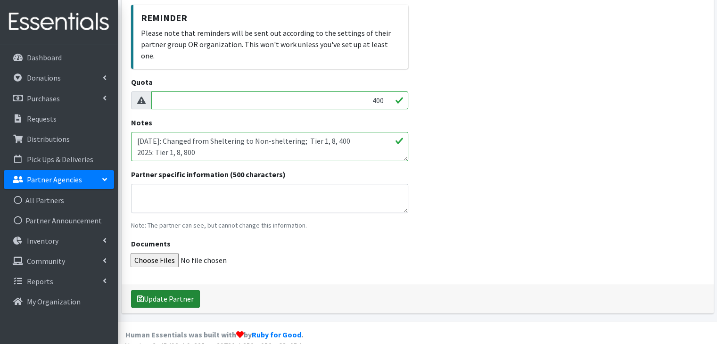
click at [173, 290] on button "Update Partner" at bounding box center [165, 299] width 69 height 18
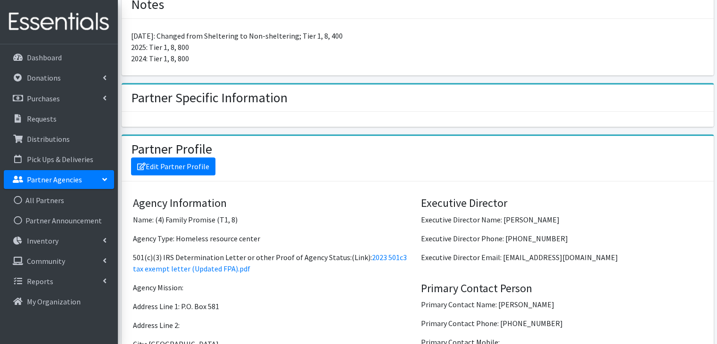
scroll to position [707, 0]
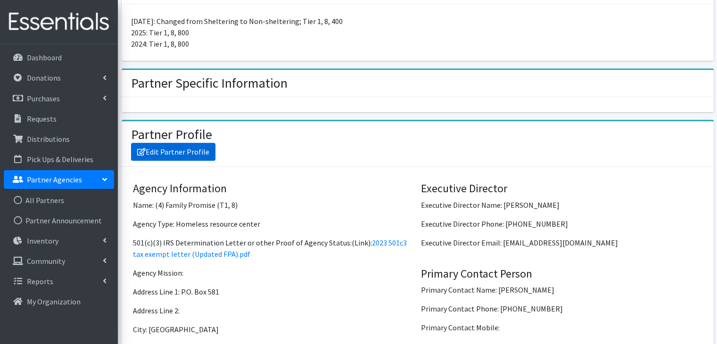
click at [188, 149] on link "Edit Partner Profile" at bounding box center [173, 152] width 84 height 18
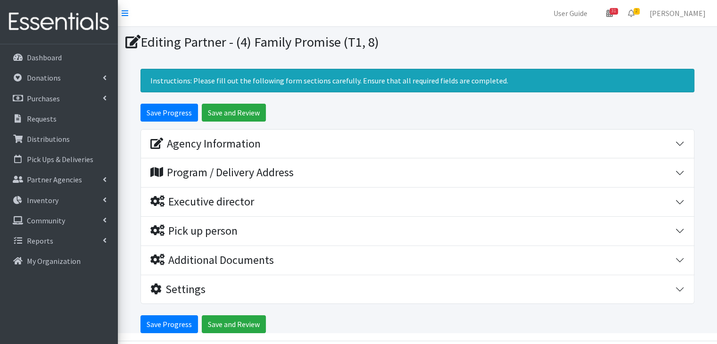
scroll to position [31, 0]
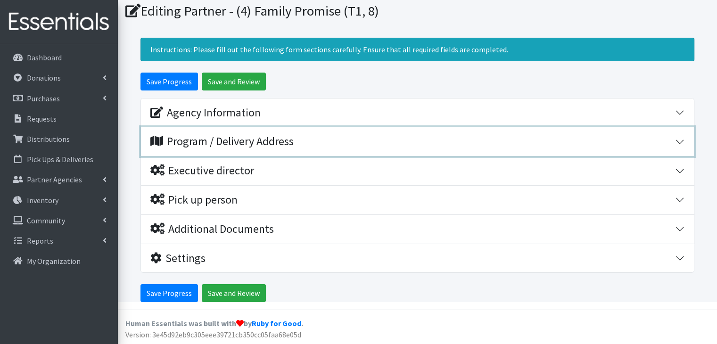
click at [242, 138] on div "Program / Delivery Address" at bounding box center [221, 142] width 143 height 14
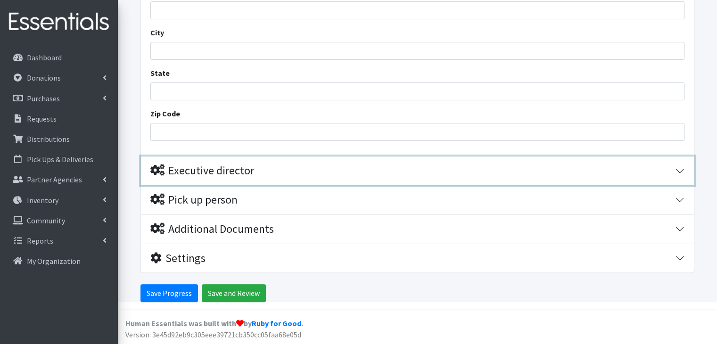
click at [230, 171] on div "Executive director" at bounding box center [202, 171] width 104 height 14
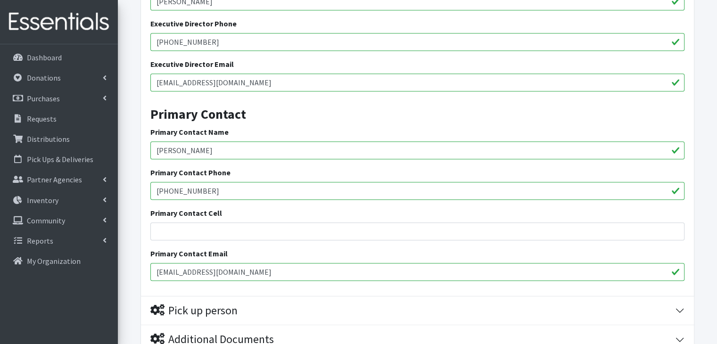
scroll to position [481, 0]
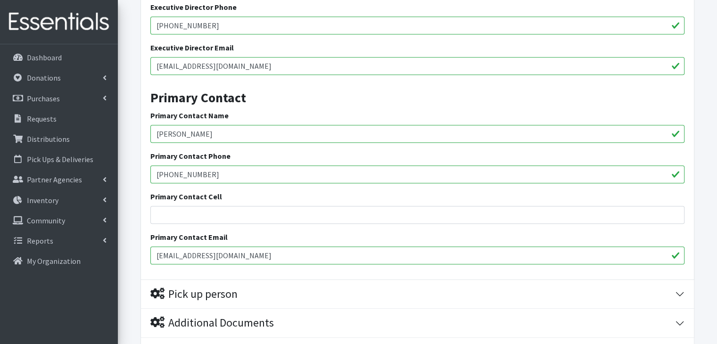
drag, startPoint x: 222, startPoint y: 128, endPoint x: 136, endPoint y: 123, distance: 86.8
click at [136, 123] on form "Save Progress Save and Review Agency Information Agency Name * (4) Family Promi…" at bounding box center [417, 9] width 599 height 773
paste input "[PERSON_NAME]"
type input "[PERSON_NAME]"
drag, startPoint x: 221, startPoint y: 174, endPoint x: 103, endPoint y: 159, distance: 118.2
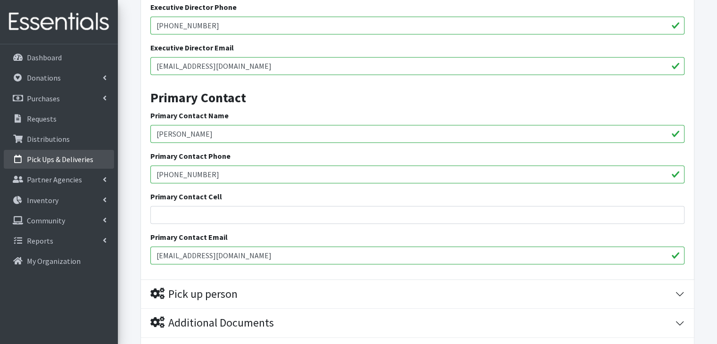
drag, startPoint x: 188, startPoint y: 254, endPoint x: 126, endPoint y: 240, distance: 63.8
click at [126, 240] on form "Save Progress Save and Review Agency Information Agency Name * (4) Family Promi…" at bounding box center [417, 9] width 599 height 773
type input "[EMAIL_ADDRESS][DOMAIN_NAME]"
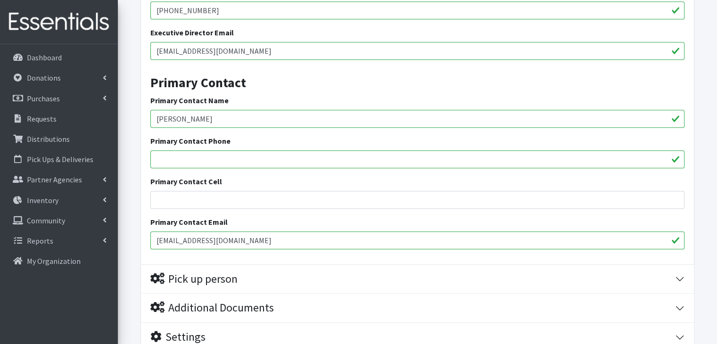
scroll to position [575, 0]
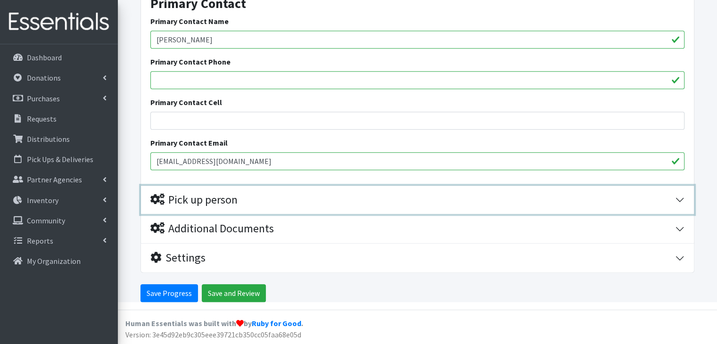
click at [230, 198] on div "Pick up person" at bounding box center [193, 200] width 87 height 14
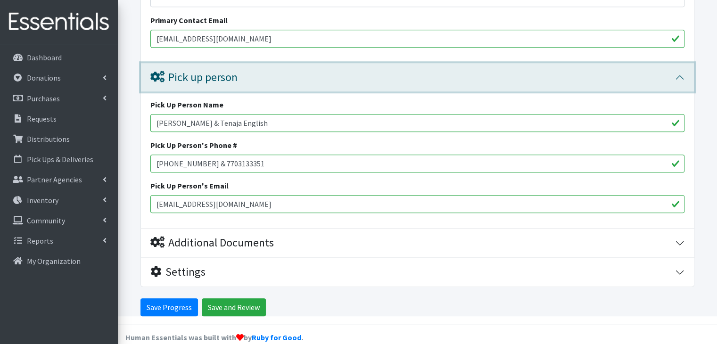
scroll to position [711, 0]
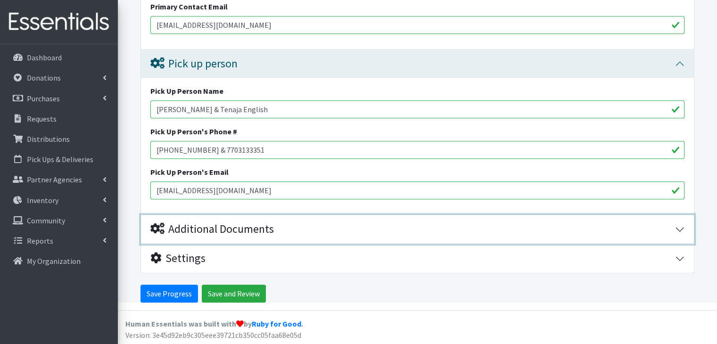
click at [243, 229] on div "Additional Documents" at bounding box center [211, 229] width 123 height 14
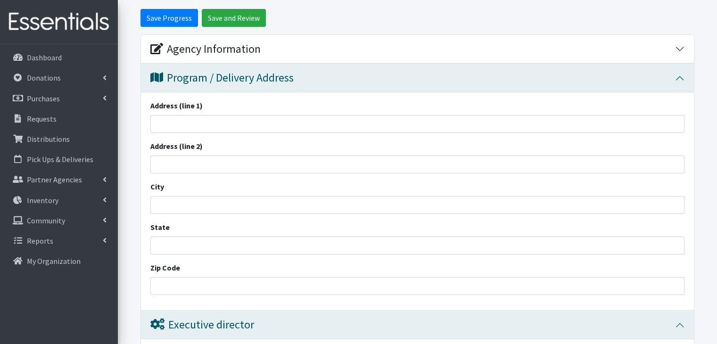
scroll to position [0, 0]
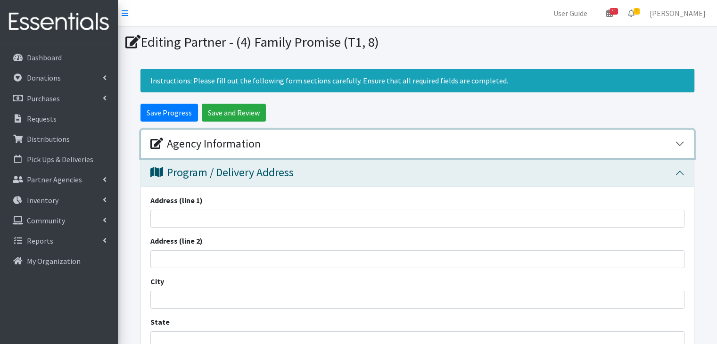
click at [210, 139] on div "Agency Information" at bounding box center [205, 144] width 110 height 14
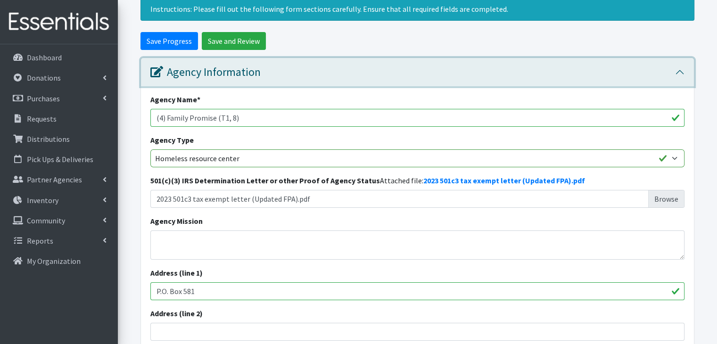
scroll to position [47, 0]
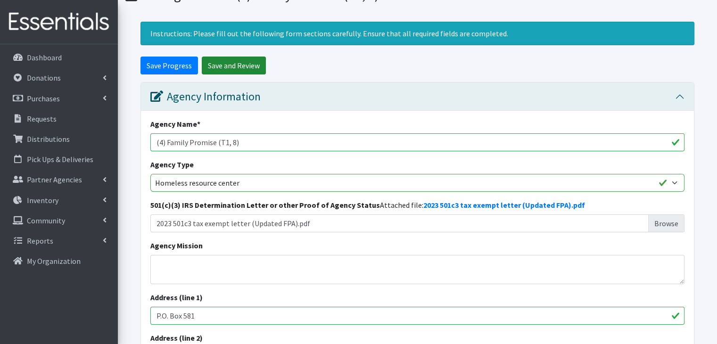
click at [223, 67] on input "Save and Review" at bounding box center [234, 66] width 64 height 18
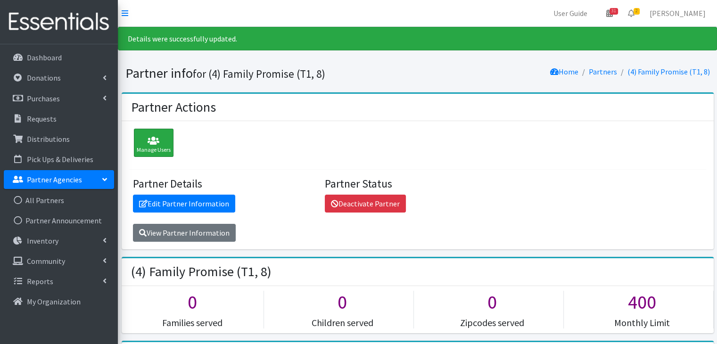
click at [156, 147] on div "Manage Users" at bounding box center [154, 143] width 40 height 28
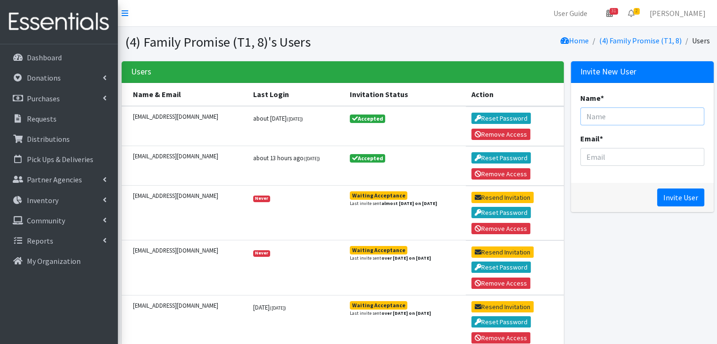
click at [635, 119] on input "Name *" at bounding box center [642, 116] width 124 height 18
type input "[PERSON_NAME]"
click at [601, 154] on input "Email *" at bounding box center [642, 157] width 124 height 18
paste input "[EMAIL_ADDRESS][DOMAIN_NAME]"
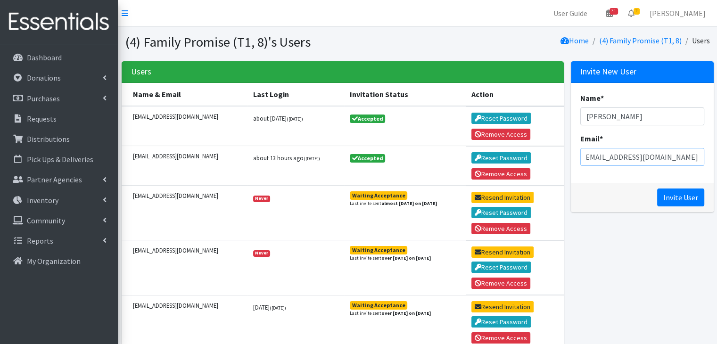
type input "[EMAIL_ADDRESS][DOMAIN_NAME]"
click at [596, 204] on div "Invite User" at bounding box center [642, 197] width 143 height 29
click at [689, 193] on input "Invite User" at bounding box center [680, 197] width 47 height 18
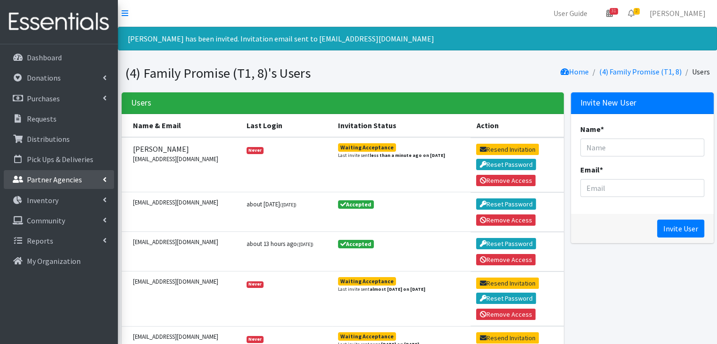
click at [49, 181] on p "Partner Agencies" at bounding box center [54, 179] width 55 height 9
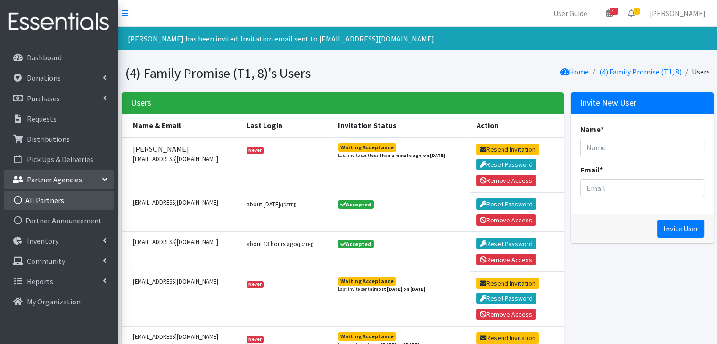
click at [47, 203] on link "All Partners" at bounding box center [59, 200] width 110 height 19
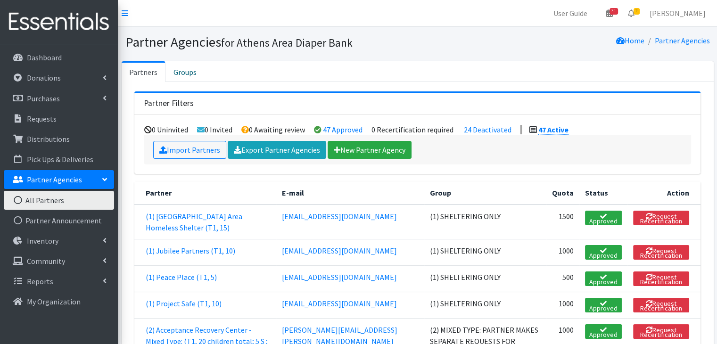
click at [70, 178] on p "Partner Agencies" at bounding box center [54, 179] width 55 height 9
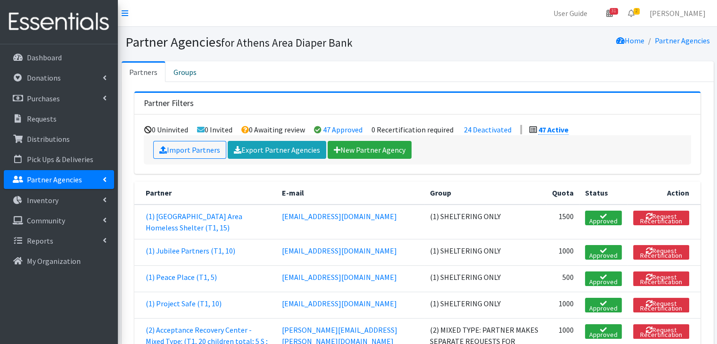
click at [74, 180] on p "Partner Agencies" at bounding box center [54, 179] width 55 height 9
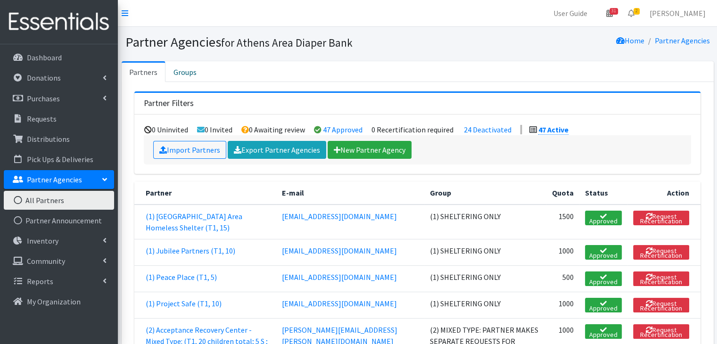
click at [47, 200] on link "All Partners" at bounding box center [59, 200] width 110 height 19
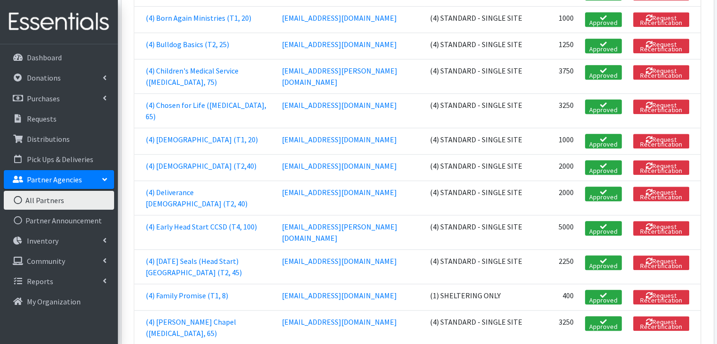
scroll to position [754, 0]
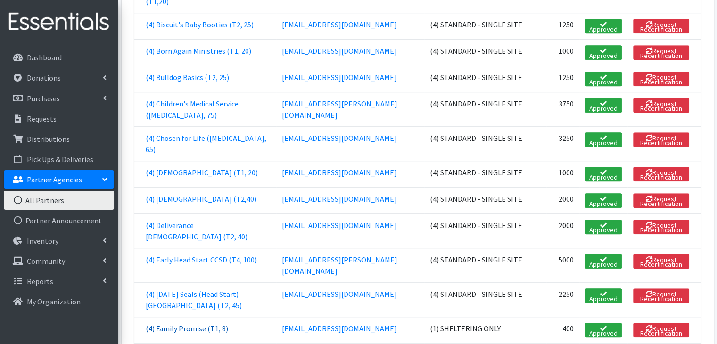
click at [181, 324] on link "(4) Family Promise (T1, 8)" at bounding box center [187, 328] width 82 height 9
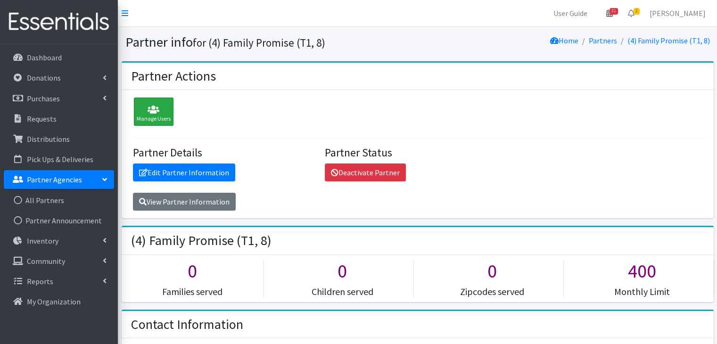
click at [157, 111] on icon at bounding box center [154, 109] width 34 height 9
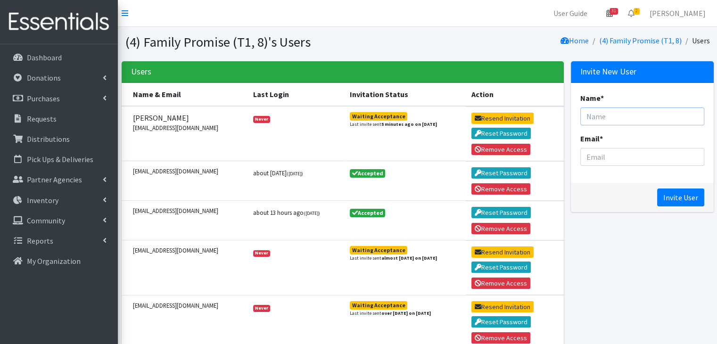
click at [629, 116] on input "Name *" at bounding box center [642, 116] width 124 height 18
click at [605, 163] on input "Email *" at bounding box center [642, 157] width 124 height 18
drag, startPoint x: 571, startPoint y: 249, endPoint x: 578, endPoint y: 251, distance: 7.3
click at [571, 249] on div "Invite New User Name * Email * Invite User" at bounding box center [642, 236] width 150 height 351
